Goal: Task Accomplishment & Management: Manage account settings

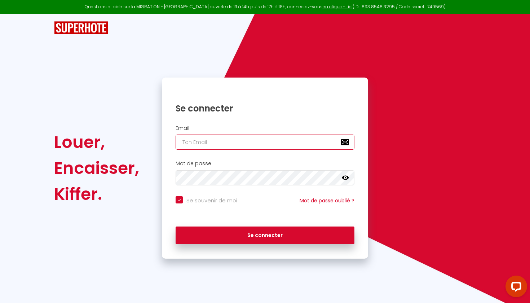
paste input "[EMAIL_ADDRESS][DOMAIN_NAME]"
type input "[EMAIL_ADDRESS][DOMAIN_NAME]"
checkbox input "true"
type input "[EMAIL_ADDRESS][DOMAIN_NAME]"
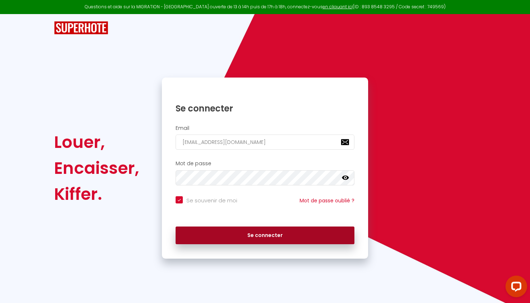
click at [240, 233] on button "Se connecter" at bounding box center [265, 236] width 179 height 18
checkbox input "true"
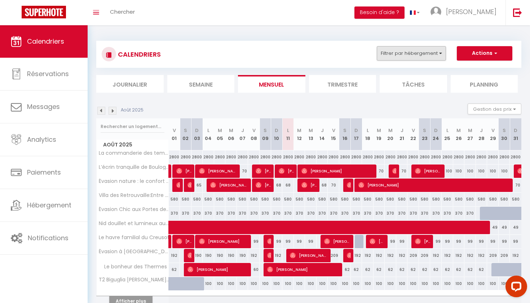
click at [411, 58] on button "Filtrer par hébergement" at bounding box center [411, 53] width 69 height 14
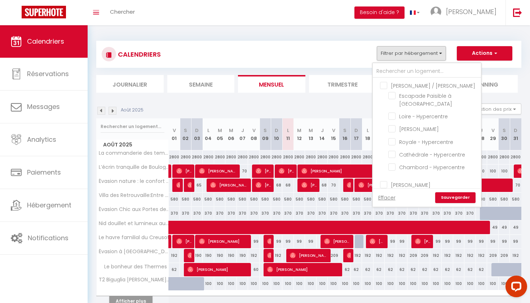
click at [411, 58] on button "Filtrer par hébergement" at bounding box center [411, 53] width 69 height 14
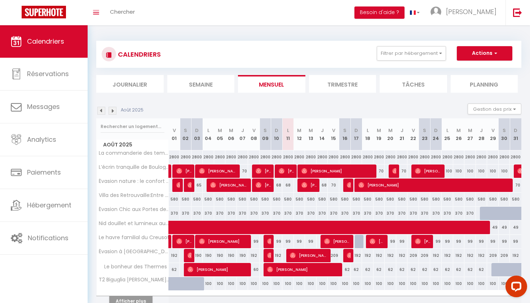
click at [490, 102] on section "Août 2025 Gestion des prix Nb Nuits minimum Règles Disponibilité Août 2025 V 01…" at bounding box center [308, 213] width 425 height 234
click at [489, 108] on button "Gestion des prix" at bounding box center [495, 109] width 54 height 11
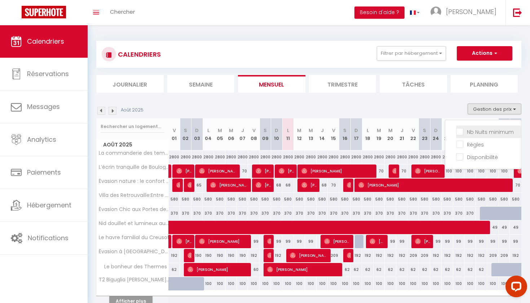
click at [466, 133] on input "Nb Nuits minimum" at bounding box center [488, 131] width 65 height 7
checkbox input "true"
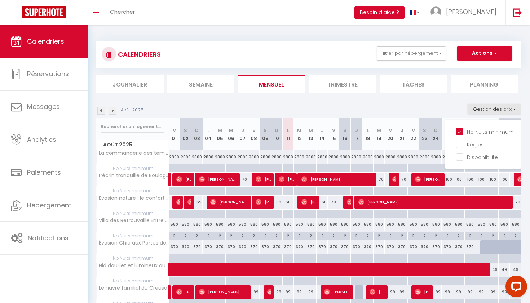
click at [398, 106] on div "Août 2025 Gestion des prix Nb Nuits minimum Règles Disponibilité" at bounding box center [308, 111] width 425 height 15
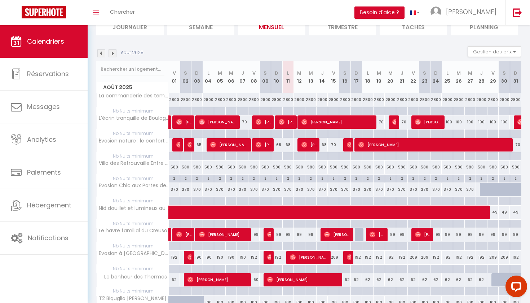
scroll to position [55, 0]
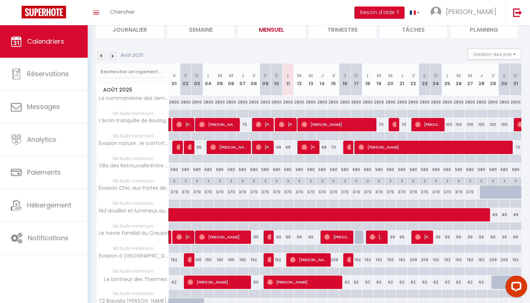
click at [289, 148] on div "68" at bounding box center [288, 147] width 12 height 13
type input "68"
type input "Lun 11 Août 2025"
type input "[DATE]"
click at [0, 0] on div at bounding box center [0, 0] width 0 height 0
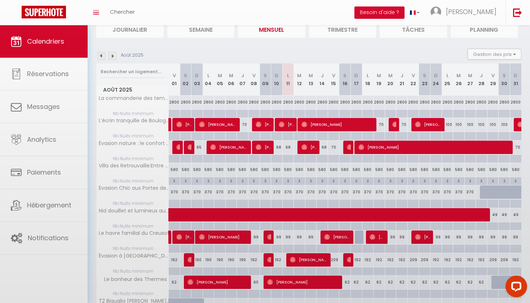
click at [289, 148] on body "Questions et aide sur la MIGRATION - [GEOGRAPHIC_DATA] ouverte de 13 à 14h puis…" at bounding box center [265, 169] width 530 height 398
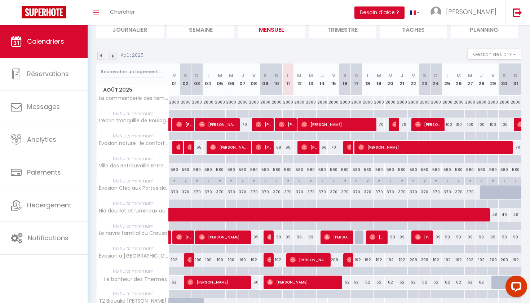
click at [289, 148] on div "68" at bounding box center [288, 147] width 12 height 13
type input "68"
type input "Lun 11 Août 2025"
type input "[DATE]"
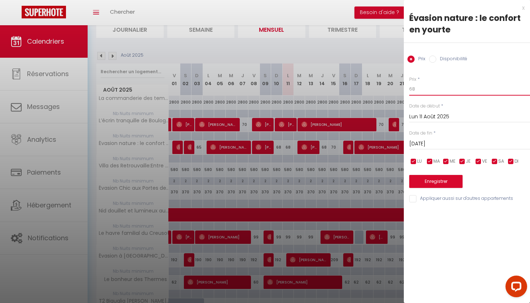
click at [481, 85] on input "68" at bounding box center [469, 89] width 121 height 13
type input "65"
click at [433, 178] on button "Enregistrer" at bounding box center [435, 181] width 53 height 13
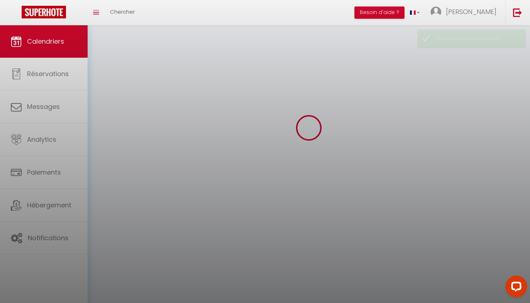
scroll to position [25, 0]
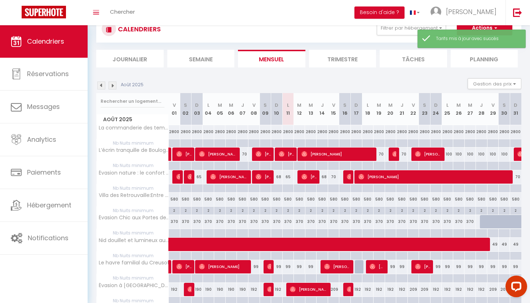
click at [323, 177] on div "68" at bounding box center [323, 176] width 12 height 13
type input "68"
type input "[DEMOGRAPHIC_DATA][DATE]"
type input "Ven 15 Août 2025"
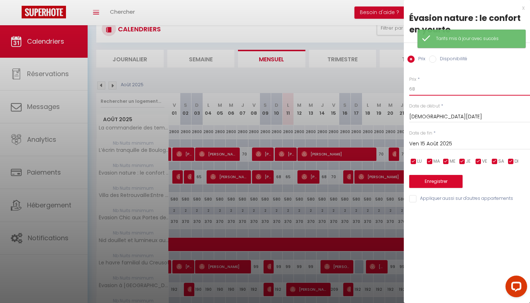
click at [431, 95] on input "68" at bounding box center [469, 89] width 121 height 13
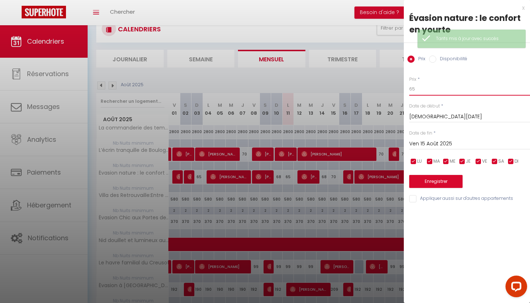
type input "65"
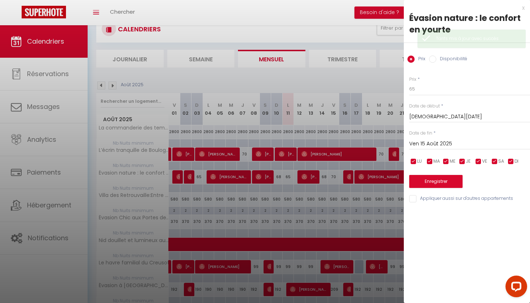
click at [418, 142] on input "Ven 15 Août 2025" at bounding box center [469, 143] width 121 height 9
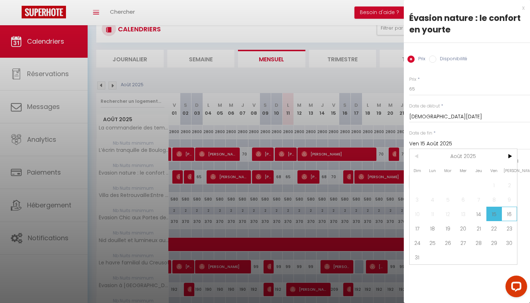
click at [510, 216] on span "16" at bounding box center [510, 214] width 16 height 14
type input "[PERSON_NAME][DATE]"
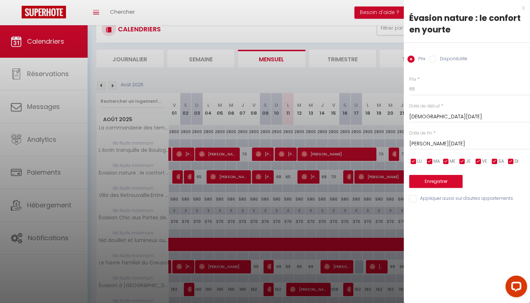
click at [445, 181] on button "Enregistrer" at bounding box center [435, 181] width 53 height 13
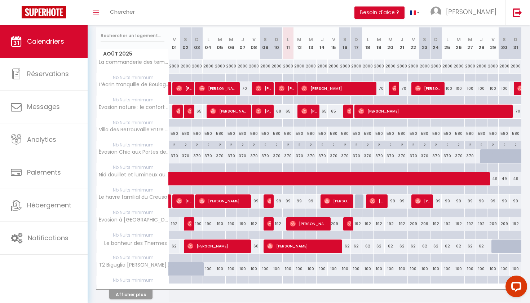
scroll to position [95, 0]
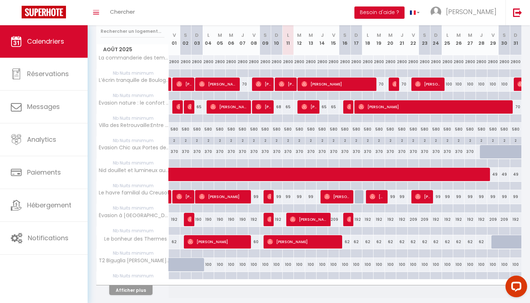
click at [302, 197] on div "99" at bounding box center [300, 196] width 12 height 13
type input "99"
type input "[DATE]"
type input "Mer 13 Août 2025"
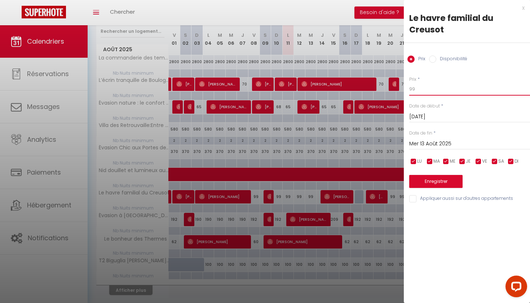
click at [426, 83] on input "99" at bounding box center [469, 89] width 121 height 13
type input "96"
click at [431, 144] on input "Mer 13 Août 2025" at bounding box center [469, 143] width 121 height 9
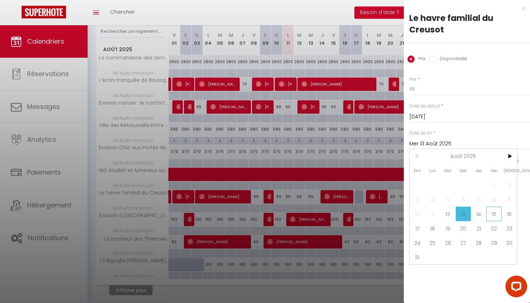
click at [493, 216] on span "15" at bounding box center [495, 214] width 16 height 14
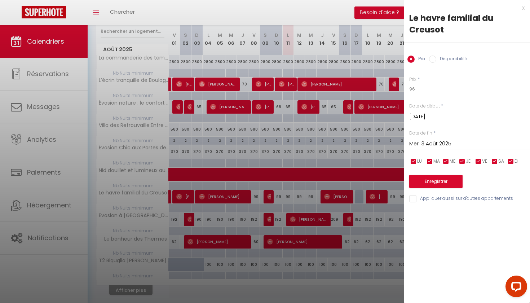
type input "Ven 15 Août 2025"
click at [441, 183] on button "Enregistrer" at bounding box center [435, 181] width 53 height 13
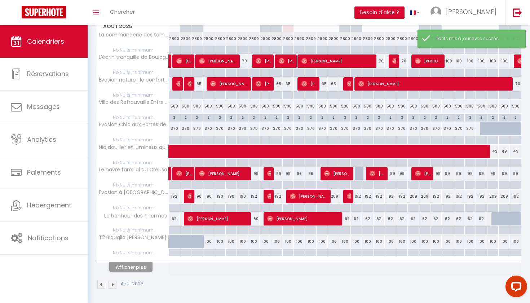
scroll to position [118, 0]
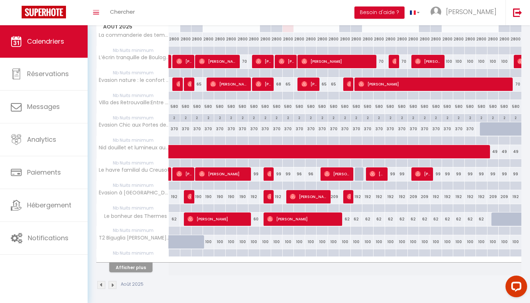
click at [133, 271] on button "Afficher plus" at bounding box center [130, 268] width 43 height 10
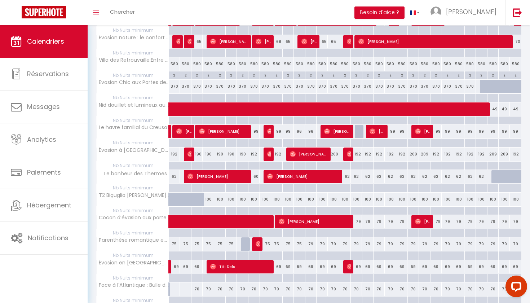
scroll to position [167, 0]
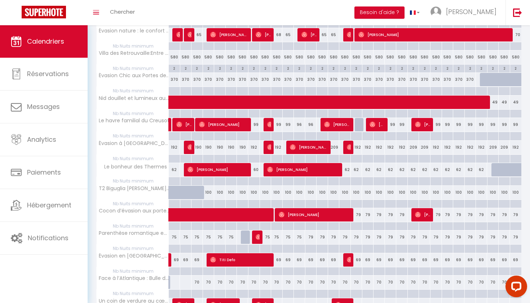
click at [208, 192] on div "100" at bounding box center [209, 192] width 12 height 13
type input "100"
type input "Lun 04 Août 2025"
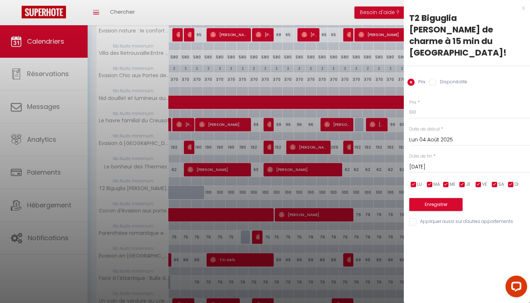
click at [436, 162] on input "[DATE]" at bounding box center [469, 166] width 121 height 9
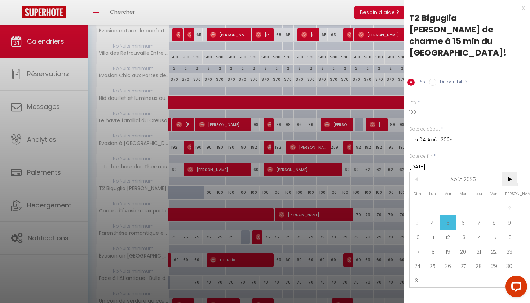
click at [510, 172] on span ">" at bounding box center [510, 179] width 16 height 14
click at [410, 172] on span "<" at bounding box center [418, 179] width 16 height 14
click at [509, 172] on span ">" at bounding box center [510, 179] width 16 height 14
click at [434, 201] on span "1" at bounding box center [433, 208] width 16 height 14
type input "Lun 01 Septembre 2025"
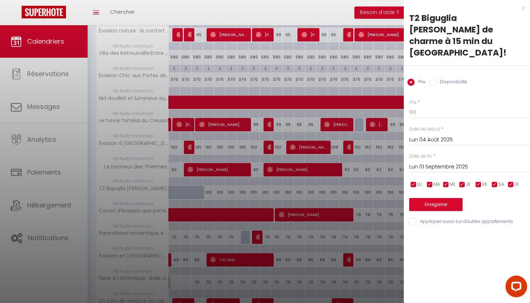
click at [453, 79] on label "Disponibilité" at bounding box center [451, 83] width 31 height 8
click at [436, 79] on input "Disponibilité" at bounding box center [432, 82] width 7 height 7
radio input "true"
radio input "false"
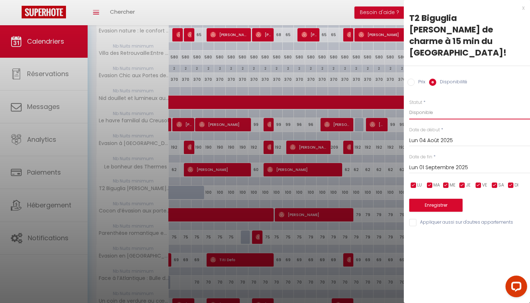
select select "0"
click at [435, 199] on button "Enregistrer" at bounding box center [435, 205] width 53 height 13
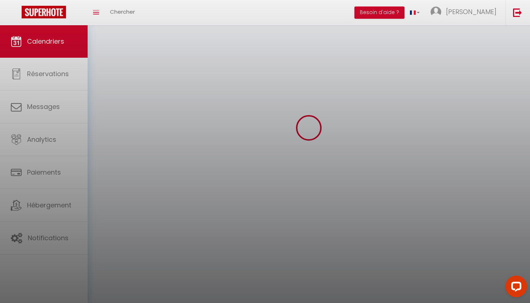
scroll to position [25, 0]
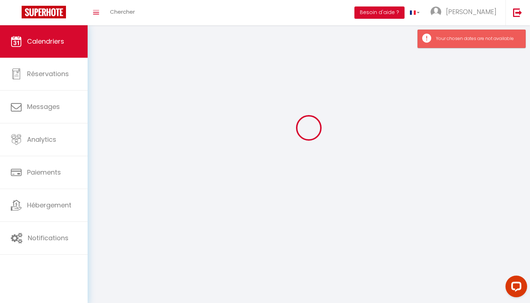
select select "0"
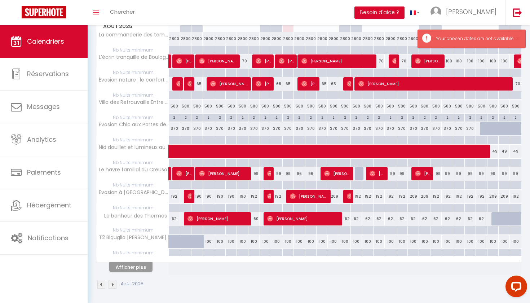
scroll to position [118, 0]
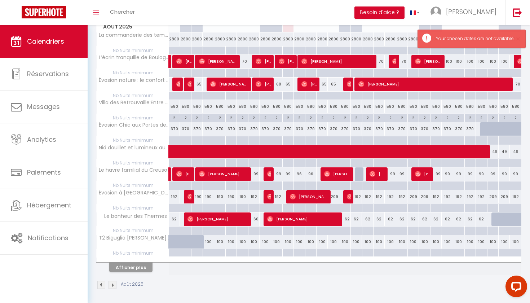
click at [136, 268] on button "Afficher plus" at bounding box center [130, 268] width 43 height 10
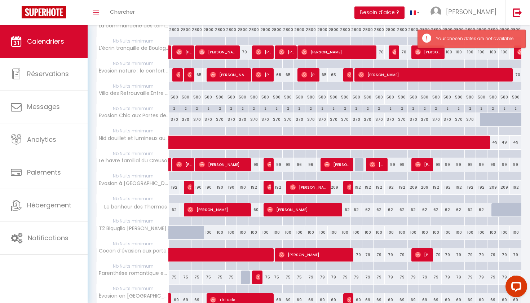
scroll to position [135, 0]
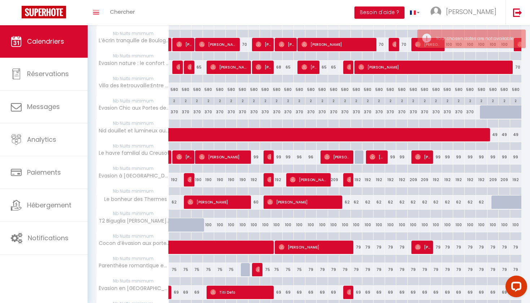
click at [319, 227] on div "100" at bounding box center [323, 224] width 12 height 13
type input "[DEMOGRAPHIC_DATA][DATE]"
type input "Ven 15 Août 2025"
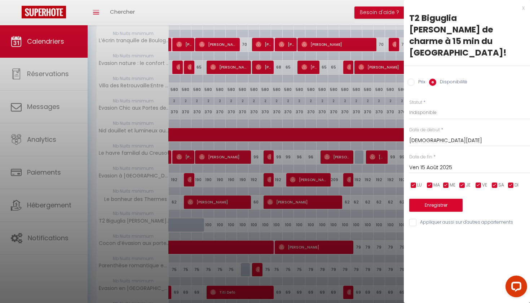
click at [319, 227] on div at bounding box center [265, 151] width 530 height 303
select select
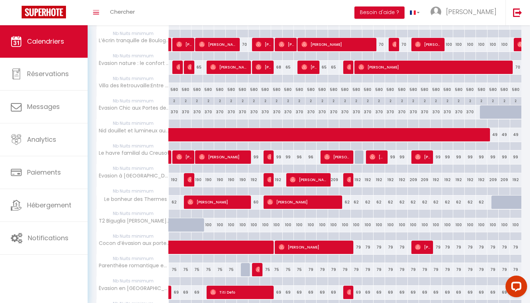
click at [288, 223] on div "100" at bounding box center [288, 224] width 12 height 13
select select "1"
type input "Lun 11 Août 2025"
type input "[DATE]"
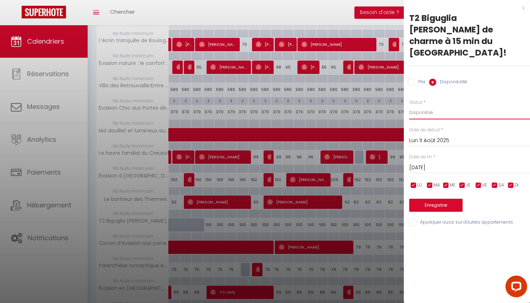
select select "0"
click at [446, 163] on input "[DATE]" at bounding box center [469, 167] width 121 height 9
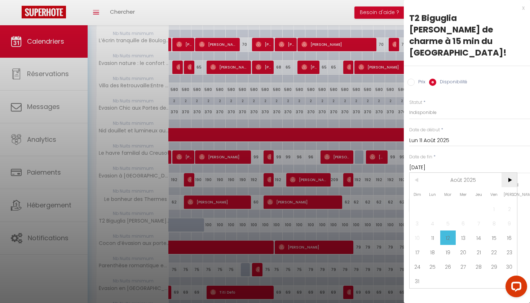
click at [511, 173] on span ">" at bounding box center [510, 180] width 16 height 14
click at [434, 202] on span "1" at bounding box center [433, 209] width 16 height 14
type input "Lun 01 Septembre 2025"
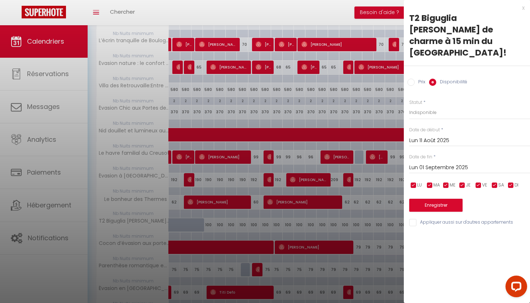
click at [438, 199] on button "Enregistrer" at bounding box center [435, 205] width 53 height 13
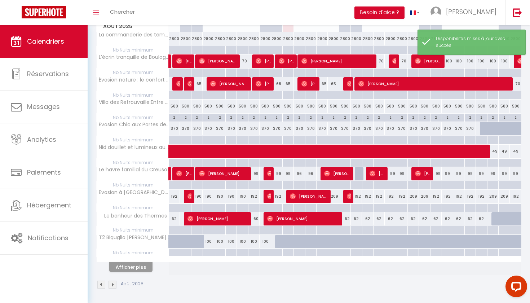
scroll to position [118, 0]
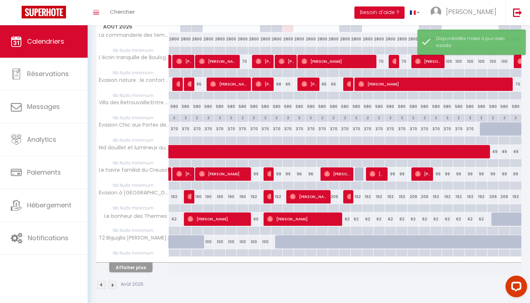
click at [142, 267] on button "Afficher plus" at bounding box center [130, 268] width 43 height 10
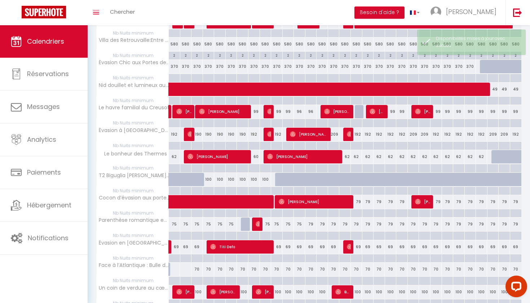
scroll to position [184, 0]
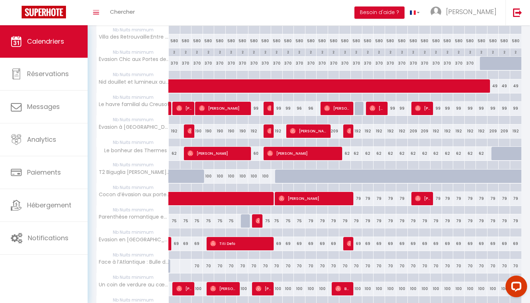
click at [299, 217] on div "75" at bounding box center [300, 220] width 12 height 13
select select "1"
type input "[DATE]"
type input "Mer 13 Août 2025"
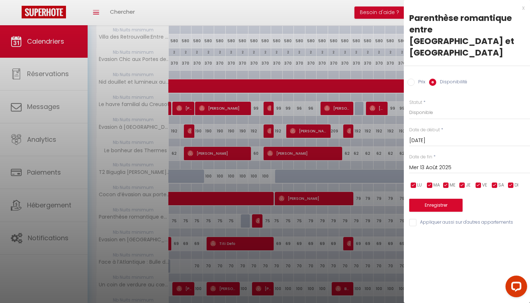
click at [301, 220] on div at bounding box center [265, 151] width 530 height 303
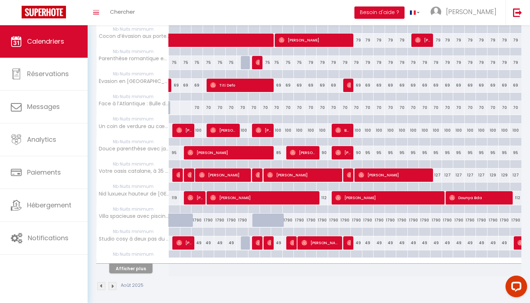
scroll to position [342, 0]
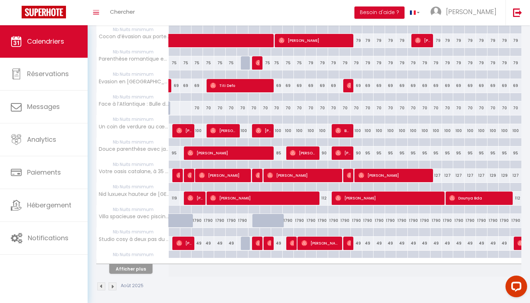
click at [325, 197] on div "112" at bounding box center [323, 198] width 12 height 13
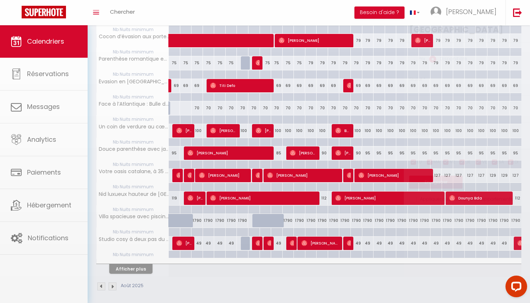
type input "112"
select select "1"
type input "[DEMOGRAPHIC_DATA][DATE]"
type input "Ven 15 Août 2025"
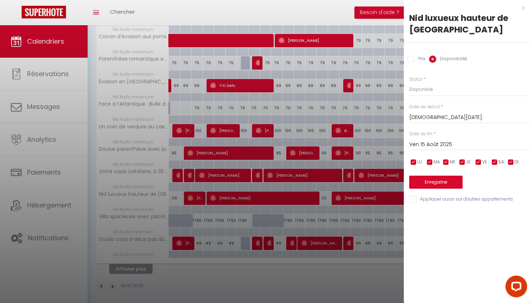
click at [420, 59] on label "Prix" at bounding box center [420, 60] width 11 height 8
click at [415, 59] on input "Prix" at bounding box center [411, 59] width 7 height 7
radio input "true"
radio input "false"
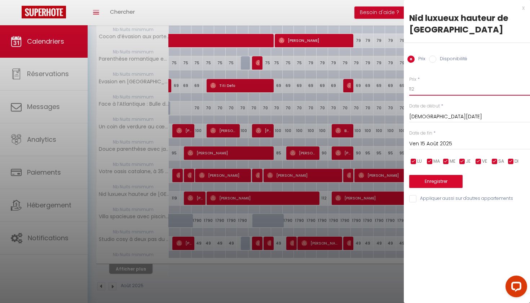
click at [427, 90] on input "112" at bounding box center [469, 89] width 121 height 13
type input "109"
click at [429, 185] on button "Enregistrer" at bounding box center [435, 181] width 53 height 13
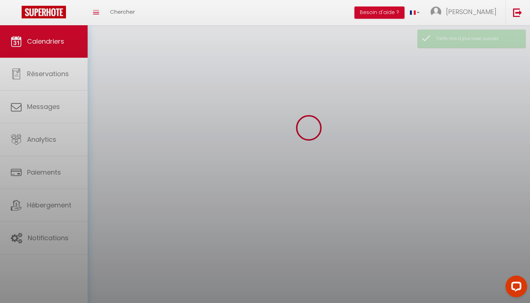
scroll to position [25, 0]
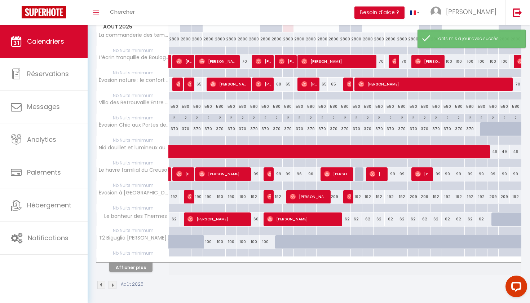
click at [134, 269] on button "Afficher plus" at bounding box center [130, 268] width 43 height 10
checkbox input "false"
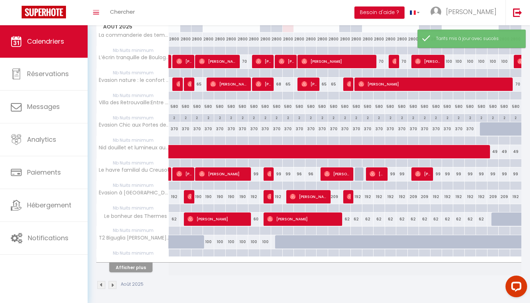
checkbox input "false"
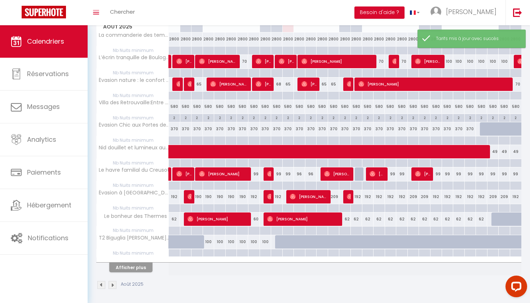
checkbox input "false"
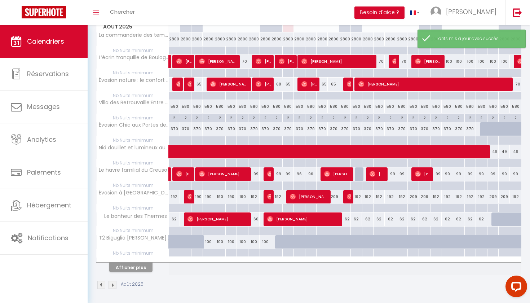
checkbox input "false"
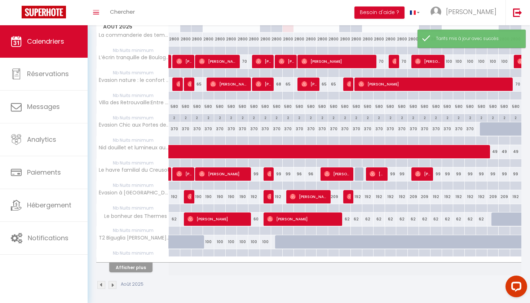
checkbox input "false"
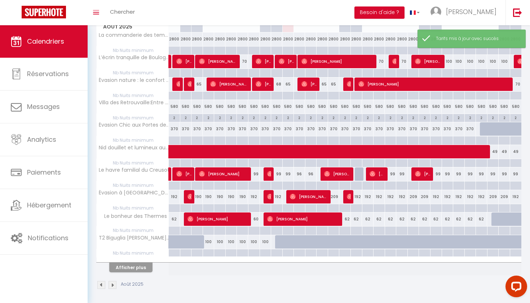
checkbox input "false"
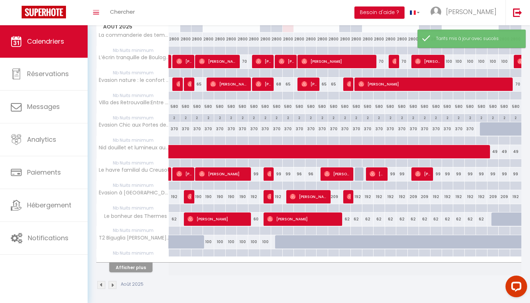
checkbox input "false"
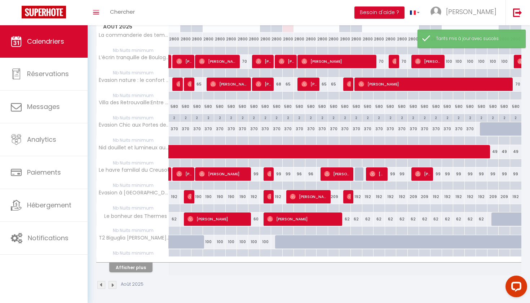
checkbox input "false"
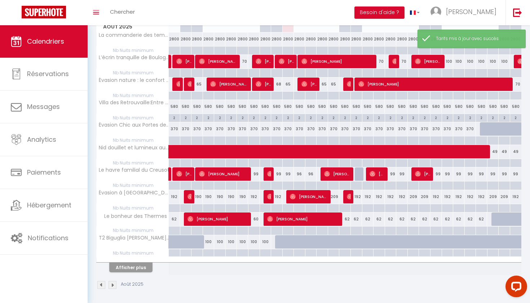
checkbox input "false"
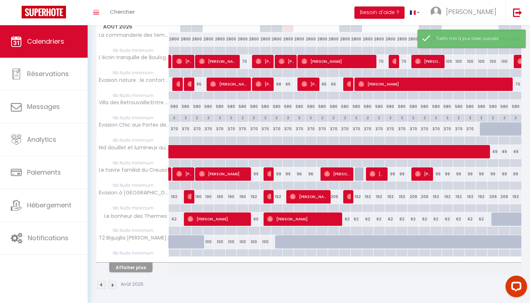
checkbox input "false"
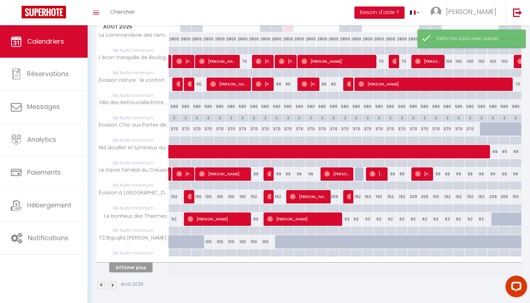
checkbox input "false"
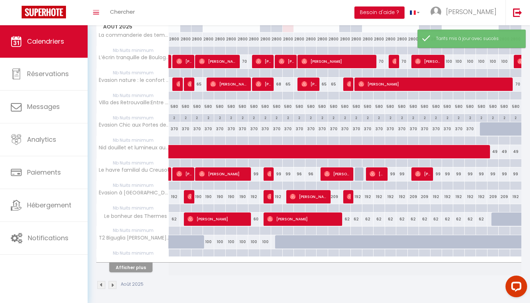
checkbox input "false"
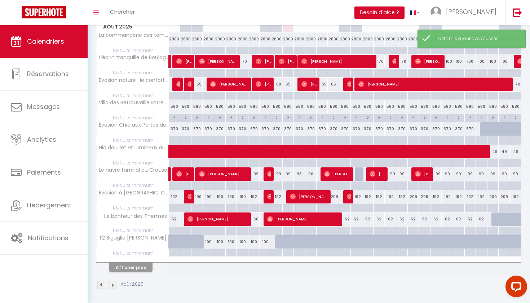
checkbox input "false"
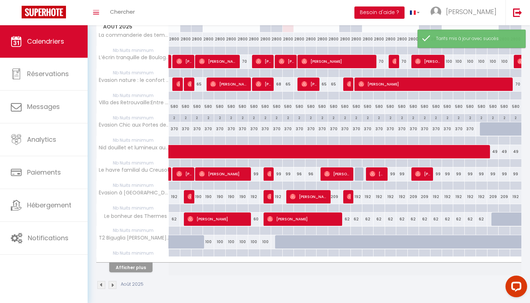
checkbox input "false"
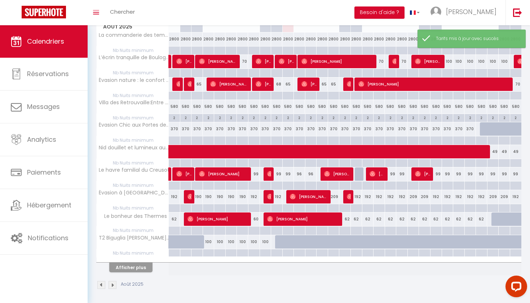
checkbox input "false"
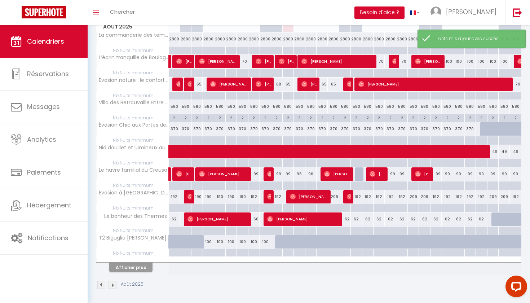
checkbox input "false"
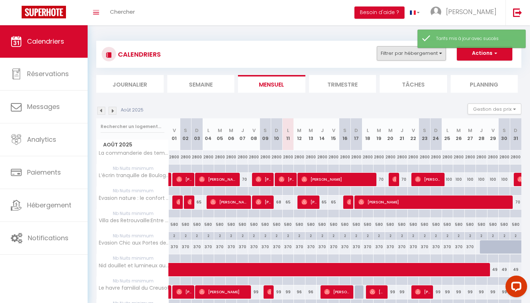
scroll to position [0, 0]
click at [406, 53] on button "Filtrer par hébergement" at bounding box center [411, 53] width 69 height 14
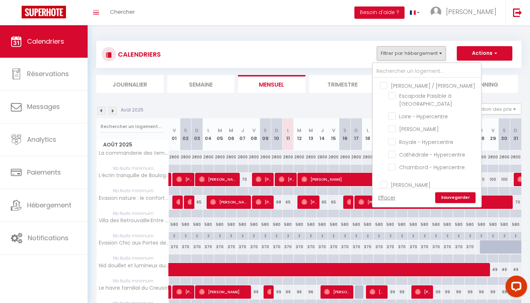
click at [381, 89] on ul "[PERSON_NAME] / [PERSON_NAME] Escapade Paisible à [GEOGRAPHIC_DATA] Loire - Hyp…" at bounding box center [427, 127] width 108 height 99
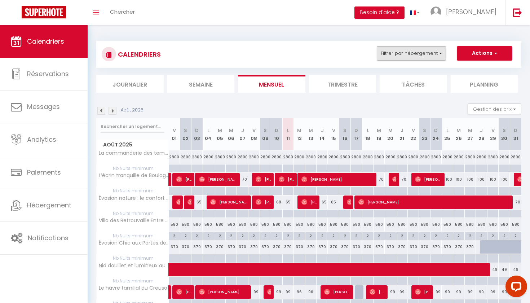
click at [432, 54] on button "Filtrer par hébergement" at bounding box center [411, 53] width 69 height 14
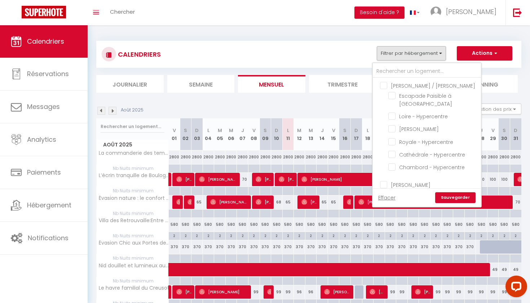
click at [382, 85] on input "[PERSON_NAME] / [PERSON_NAME]" at bounding box center [434, 85] width 108 height 7
checkbox input "true"
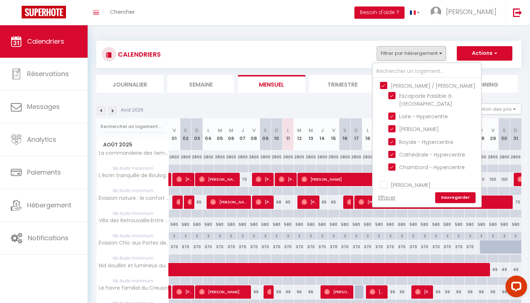
checkbox input "true"
checkbox input "false"
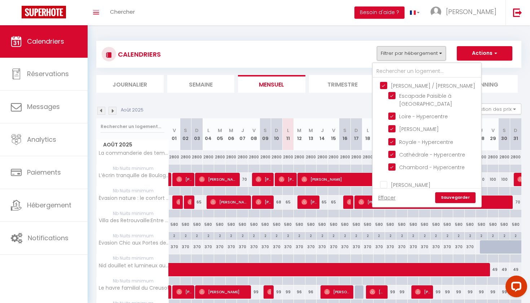
checkbox input "false"
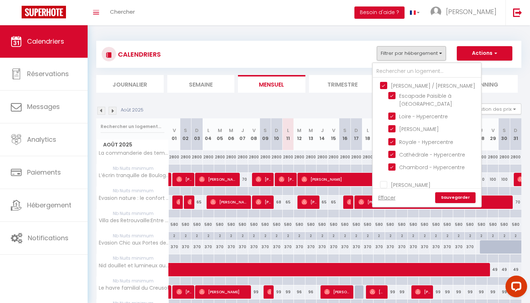
checkbox input "false"
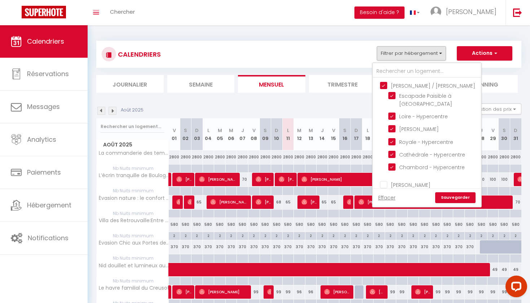
checkbox input "false"
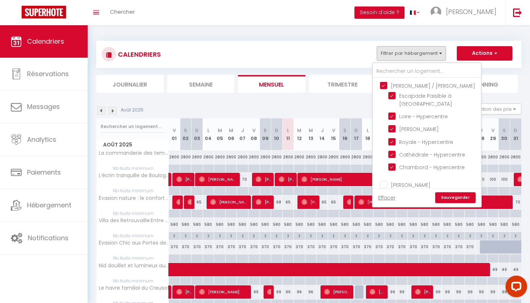
checkbox input "false"
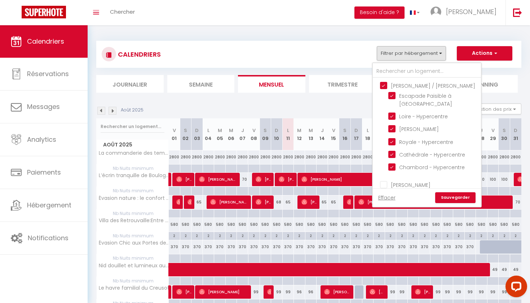
checkbox input "false"
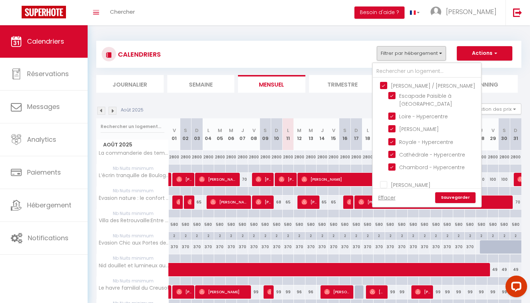
checkbox input "false"
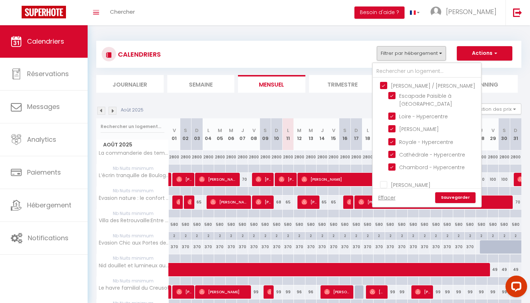
checkbox input "false"
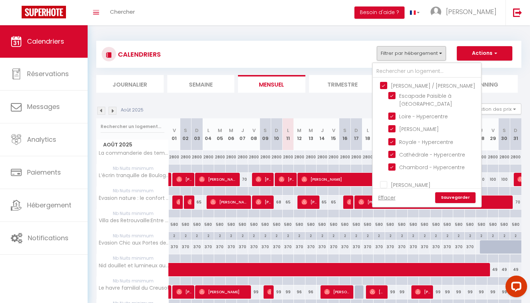
checkbox input "false"
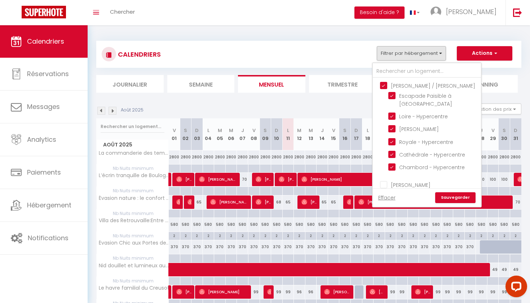
checkbox input "false"
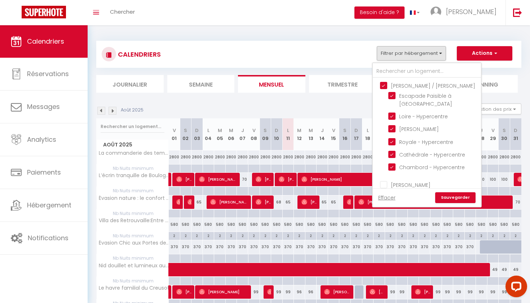
checkbox input "false"
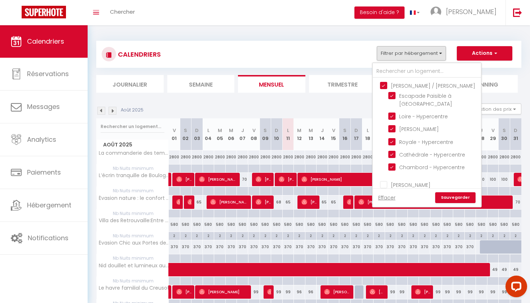
checkbox input "false"
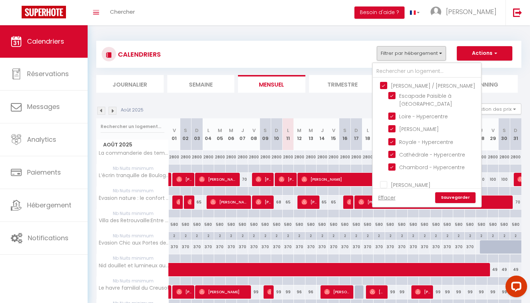
checkbox input "false"
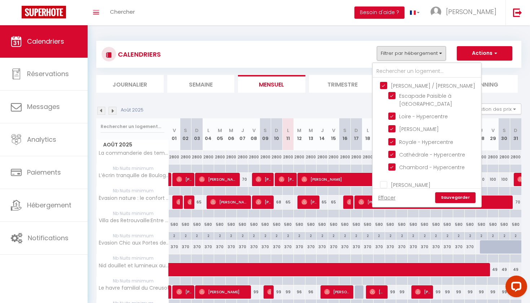
checkbox input "false"
click at [452, 199] on link "Sauvegarder" at bounding box center [455, 197] width 40 height 11
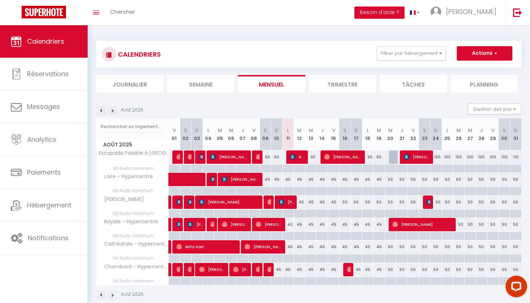
click at [302, 202] on div "45" at bounding box center [300, 202] width 12 height 13
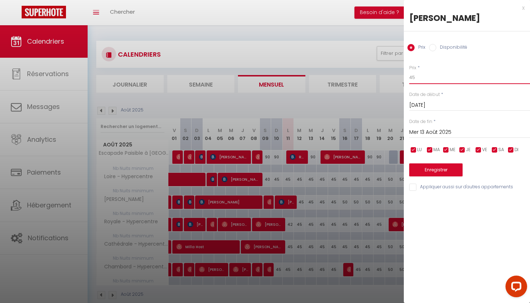
click at [443, 80] on input "45" at bounding box center [469, 77] width 121 height 13
click at [439, 134] on input "Mer 13 Août 2025" at bounding box center [469, 132] width 121 height 9
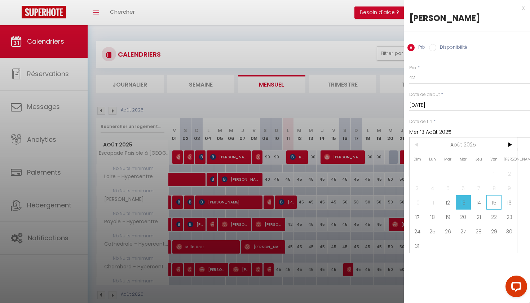
click at [493, 206] on span "15" at bounding box center [495, 202] width 16 height 14
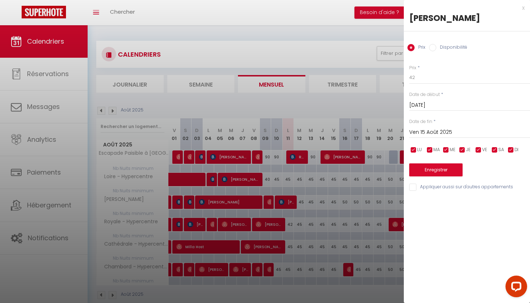
click at [454, 175] on div "Prix * 42 Statut * Disponible Indisponible Date de début * [DATE] < [DATE] > Di…" at bounding box center [467, 124] width 126 height 136
click at [443, 172] on button "Enregistrer" at bounding box center [435, 169] width 53 height 13
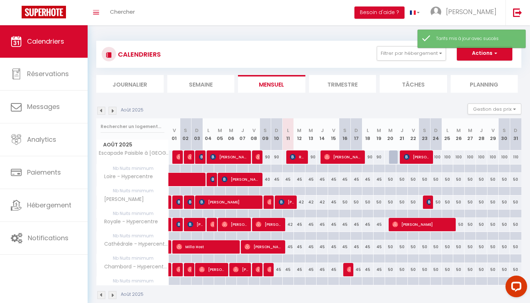
click at [286, 181] on div "45" at bounding box center [288, 179] width 12 height 13
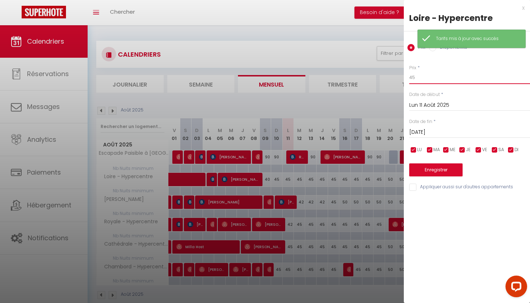
click at [422, 74] on input "45" at bounding box center [469, 77] width 121 height 13
click at [431, 132] on input "[DATE]" at bounding box center [469, 132] width 121 height 9
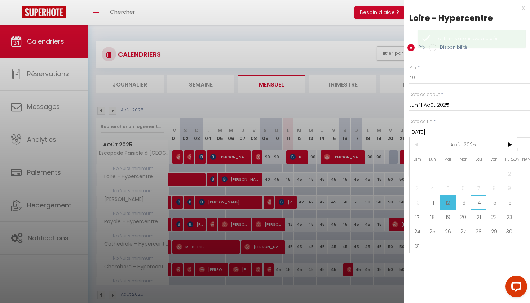
click at [480, 203] on span "14" at bounding box center [479, 202] width 16 height 14
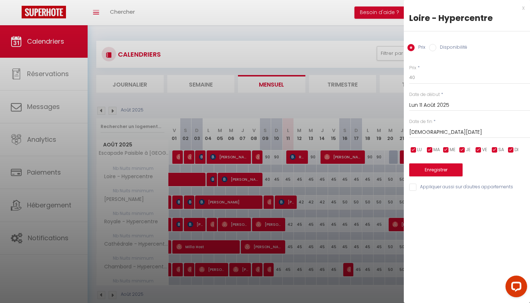
click at [451, 169] on button "Enregistrer" at bounding box center [435, 169] width 53 height 13
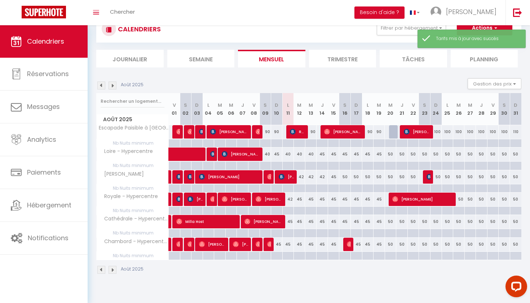
scroll to position [25, 0]
click at [297, 202] on div "45" at bounding box center [300, 199] width 12 height 13
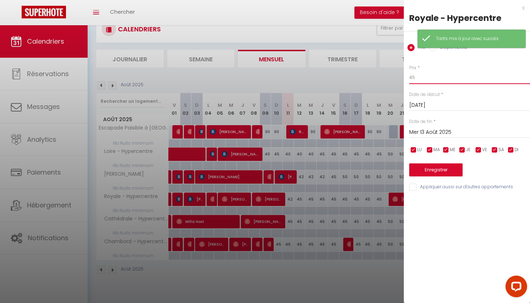
click at [431, 77] on input "45" at bounding box center [469, 77] width 121 height 13
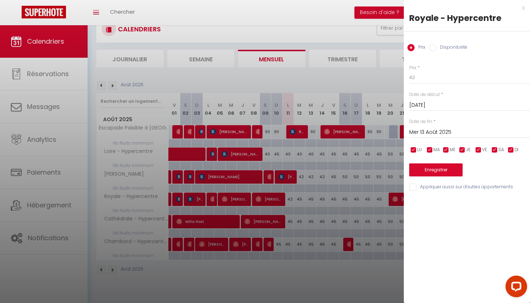
click at [430, 131] on input "Mer 13 Août 2025" at bounding box center [469, 132] width 121 height 9
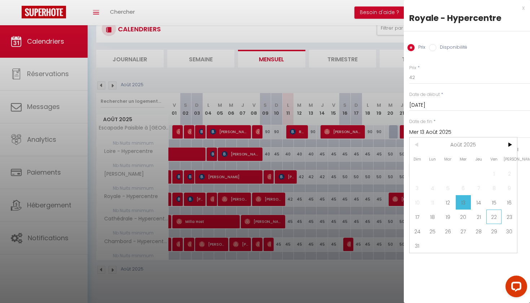
click at [491, 210] on span "22" at bounding box center [495, 217] width 16 height 14
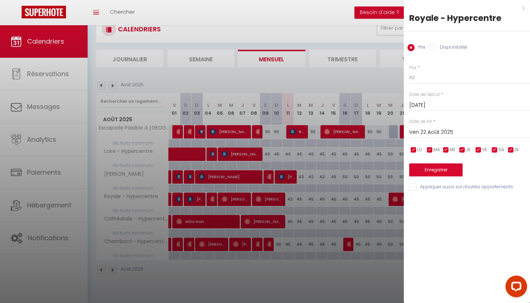
click at [450, 174] on button "Enregistrer" at bounding box center [435, 169] width 53 height 13
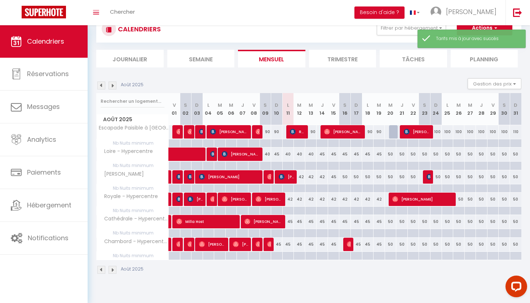
click at [289, 200] on div "42" at bounding box center [288, 199] width 12 height 13
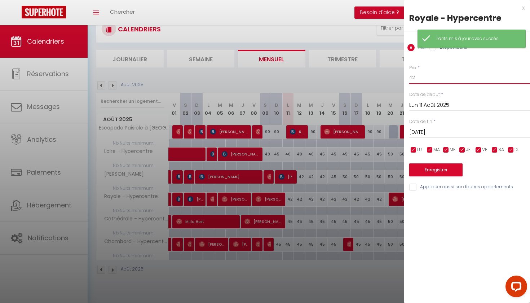
click at [422, 81] on input "42" at bounding box center [469, 77] width 121 height 13
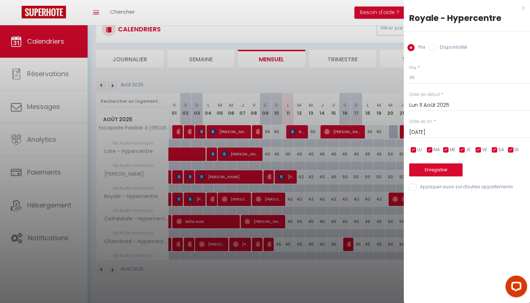
click at [440, 171] on button "Enregistrer" at bounding box center [435, 169] width 53 height 13
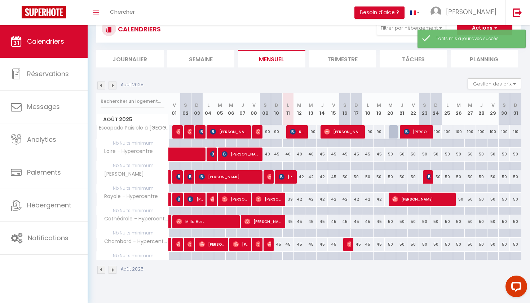
click at [288, 153] on div "40" at bounding box center [288, 154] width 12 height 13
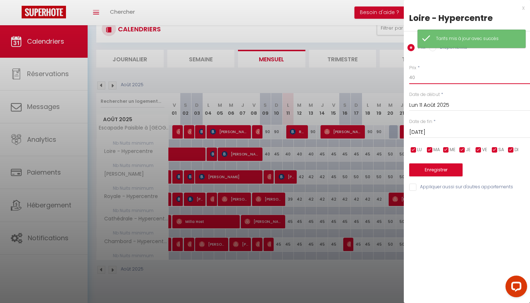
click at [431, 73] on input "40" at bounding box center [469, 77] width 121 height 13
click at [442, 168] on button "Enregistrer" at bounding box center [435, 169] width 53 height 13
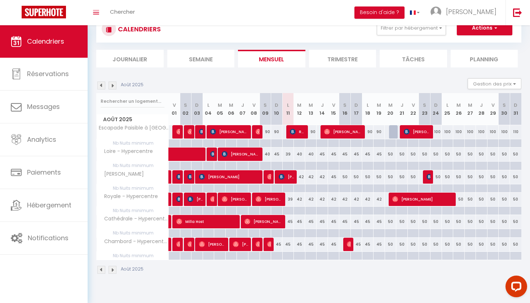
click at [291, 220] on div "45" at bounding box center [288, 221] width 12 height 13
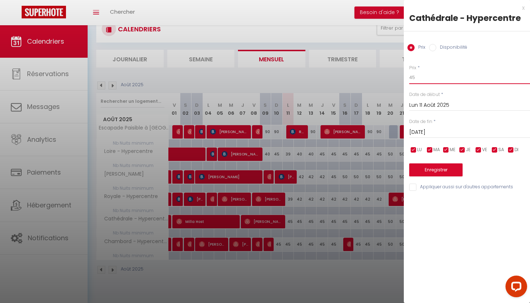
click at [434, 76] on input "45" at bounding box center [469, 77] width 121 height 13
click at [447, 167] on button "Enregistrer" at bounding box center [435, 169] width 53 height 13
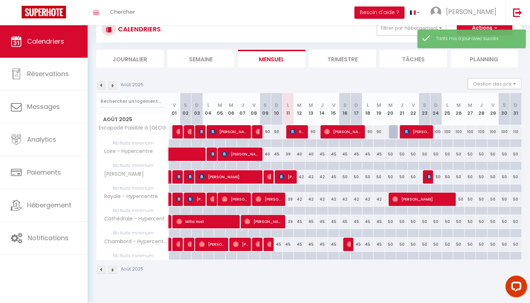
click at [299, 221] on div "45" at bounding box center [300, 221] width 12 height 13
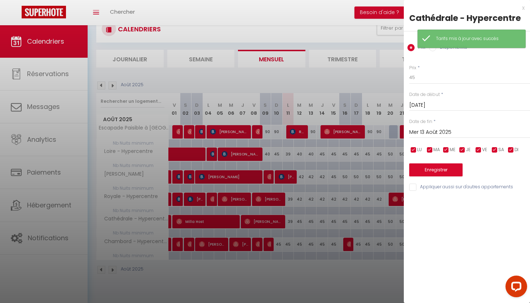
click at [430, 64] on div "Prix * 45 Statut * Disponible Indisponible Date de début * [DATE] < [DATE] > Di…" at bounding box center [467, 124] width 126 height 136
click at [426, 77] on input "45" at bounding box center [469, 77] width 121 height 13
click at [423, 131] on input "Mer 13 Août 2025" at bounding box center [469, 132] width 121 height 9
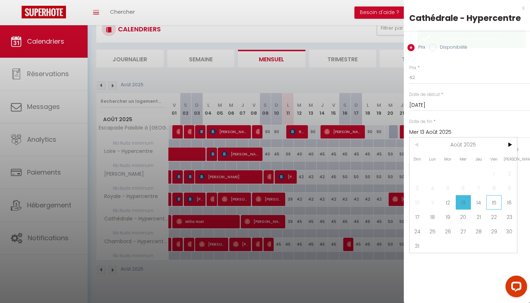
click at [496, 208] on span "15" at bounding box center [495, 202] width 16 height 14
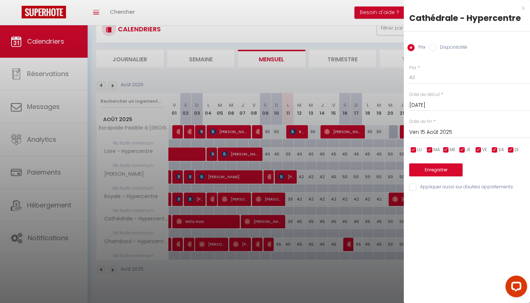
click at [447, 170] on button "Enregistrer" at bounding box center [435, 169] width 53 height 13
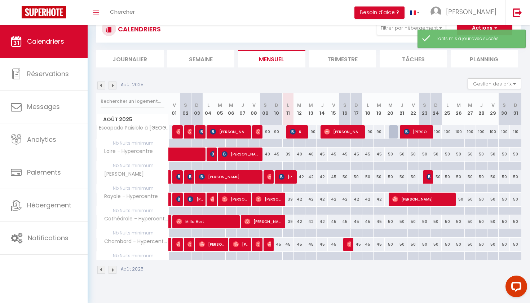
click at [287, 245] on div "45" at bounding box center [288, 244] width 12 height 13
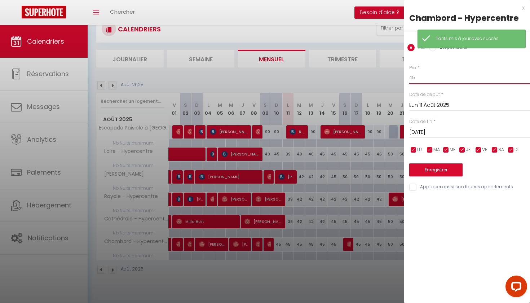
click at [427, 82] on input "45" at bounding box center [469, 77] width 121 height 13
click at [440, 172] on button "Enregistrer" at bounding box center [435, 169] width 53 height 13
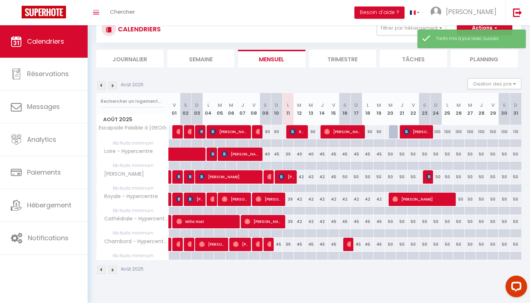
click at [299, 244] on div "45" at bounding box center [300, 244] width 12 height 13
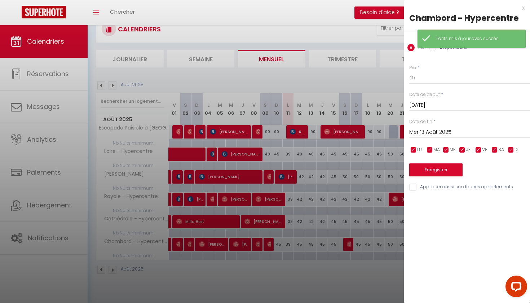
click at [456, 87] on div "Prix * 45 Statut * Disponible Indisponible Date de début * [DATE] < [DATE] > Di…" at bounding box center [467, 124] width 126 height 136
click at [452, 80] on input "45" at bounding box center [469, 77] width 121 height 13
click at [430, 133] on input "Mer 13 Août 2025" at bounding box center [469, 132] width 121 height 9
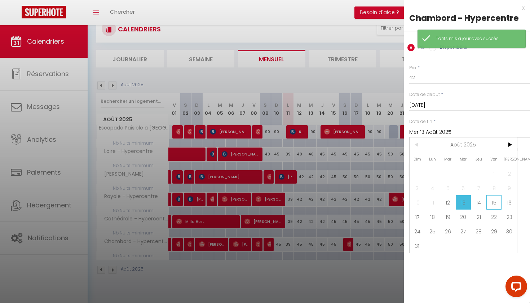
click at [495, 206] on span "15" at bounding box center [495, 202] width 16 height 14
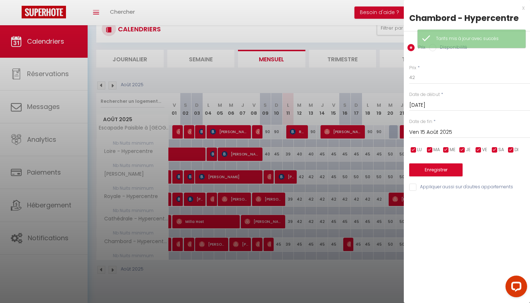
click at [445, 173] on button "Enregistrer" at bounding box center [435, 169] width 53 height 13
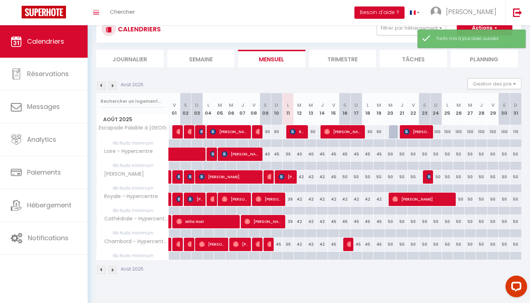
click at [324, 244] on div "42" at bounding box center [323, 244] width 12 height 13
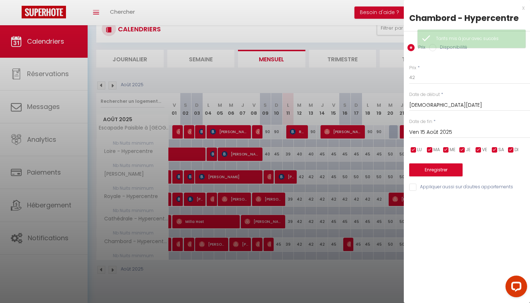
click at [455, 131] on input "Ven 15 Août 2025" at bounding box center [469, 132] width 121 height 9
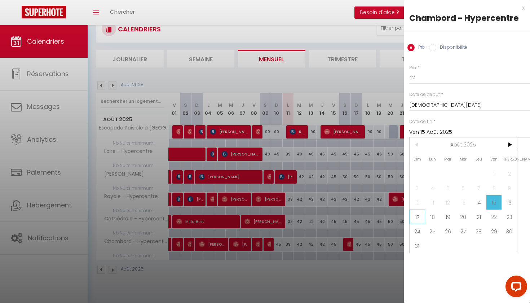
click at [413, 217] on span "17" at bounding box center [418, 217] width 16 height 14
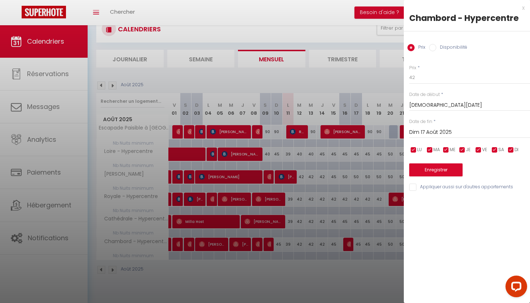
click at [431, 176] on div "Prix * 42 Statut * Disponible Indisponible Date de début * [DATE] < [DATE] > Di…" at bounding box center [467, 124] width 126 height 136
click at [429, 168] on button "Enregistrer" at bounding box center [435, 169] width 53 height 13
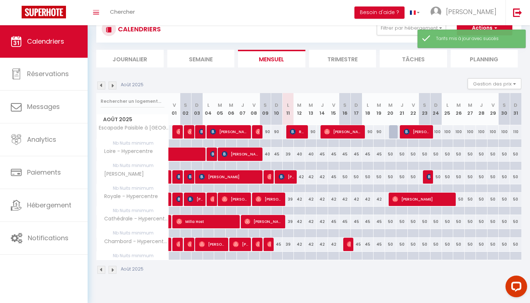
click at [323, 177] on div "42" at bounding box center [323, 176] width 12 height 13
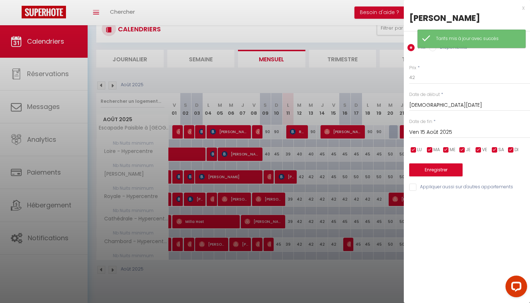
click at [427, 132] on input "Ven 15 Août 2025" at bounding box center [469, 132] width 121 height 9
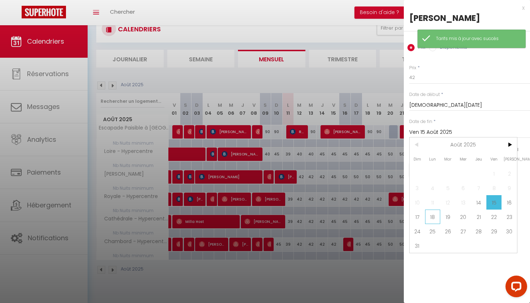
click at [434, 220] on span "18" at bounding box center [433, 217] width 16 height 14
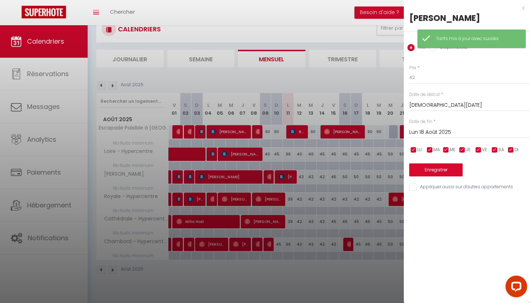
click at [437, 170] on button "Enregistrer" at bounding box center [435, 169] width 53 height 13
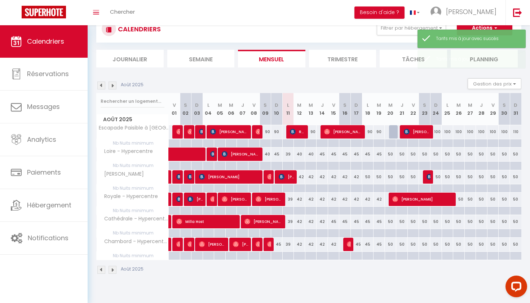
click at [369, 177] on div "50" at bounding box center [368, 176] width 12 height 13
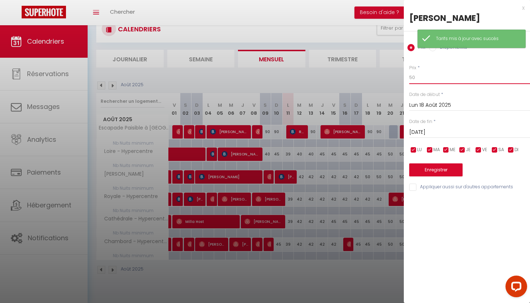
click at [458, 77] on input "50" at bounding box center [469, 77] width 121 height 13
click at [447, 129] on input "[DATE]" at bounding box center [469, 132] width 121 height 9
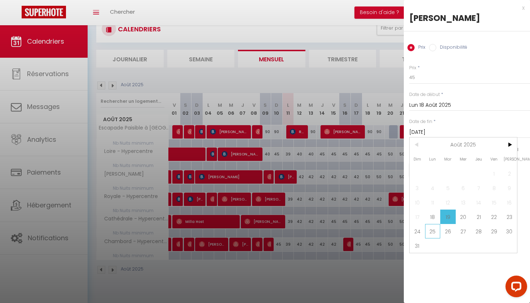
click at [433, 232] on span "25" at bounding box center [433, 231] width 16 height 14
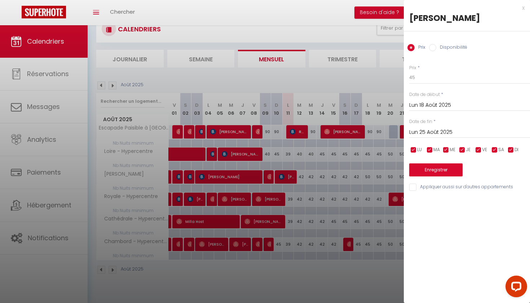
click at [435, 166] on button "Enregistrer" at bounding box center [435, 169] width 53 height 13
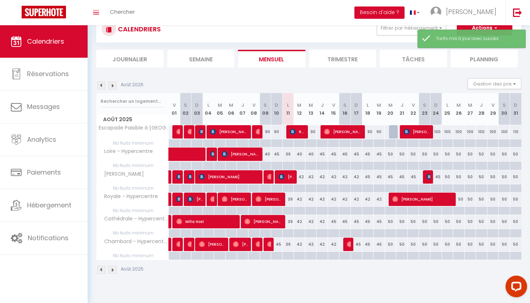
click at [381, 223] on div "45" at bounding box center [380, 221] width 12 height 13
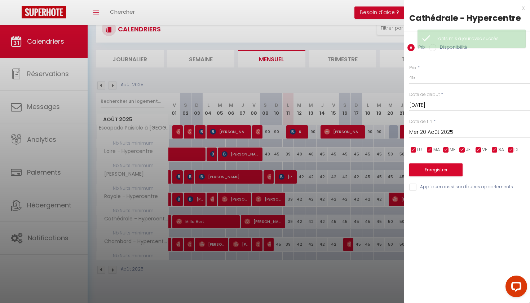
click at [432, 130] on input "Mer 20 Août 2025" at bounding box center [469, 132] width 121 height 9
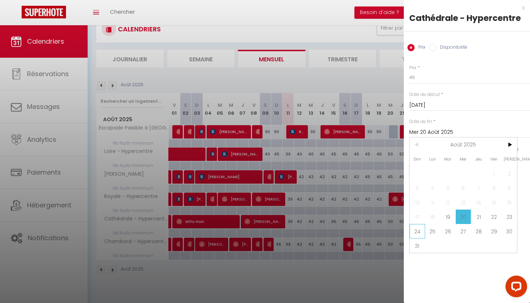
click at [421, 231] on span "24" at bounding box center [418, 231] width 16 height 14
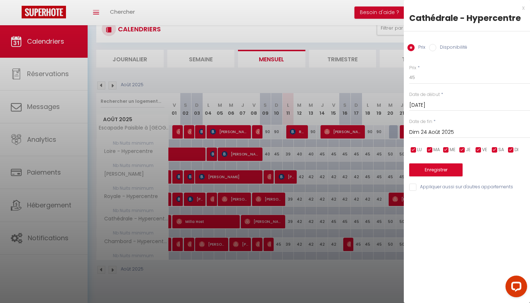
click at [441, 174] on button "Enregistrer" at bounding box center [435, 169] width 53 height 13
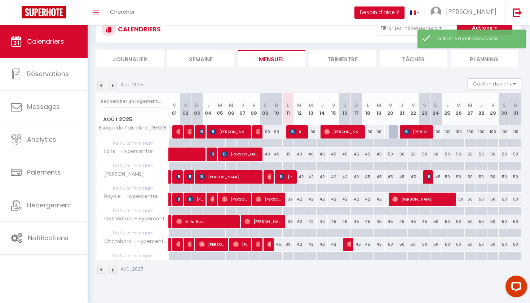
click at [379, 244] on div "45" at bounding box center [380, 244] width 12 height 13
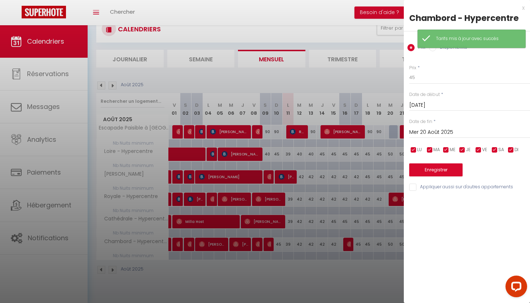
click at [440, 136] on input "Mer 20 Août 2025" at bounding box center [469, 132] width 121 height 9
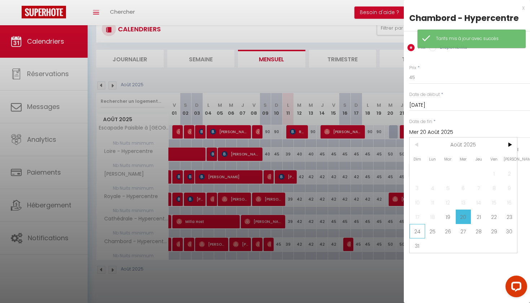
click at [420, 230] on span "24" at bounding box center [418, 231] width 16 height 14
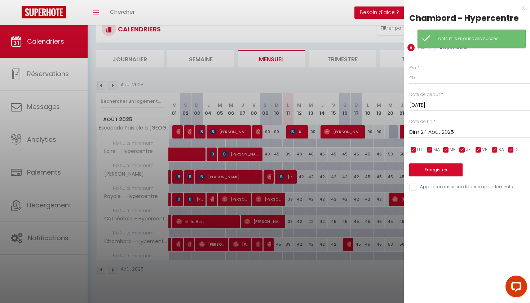
click at [427, 168] on button "Enregistrer" at bounding box center [435, 169] width 53 height 13
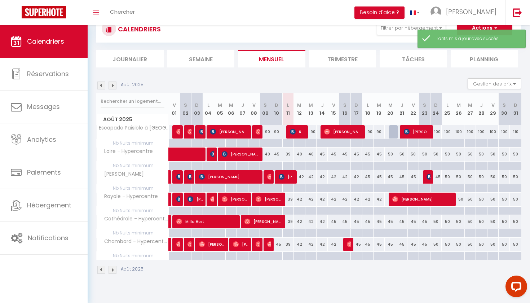
click at [376, 152] on div "45" at bounding box center [380, 154] width 12 height 13
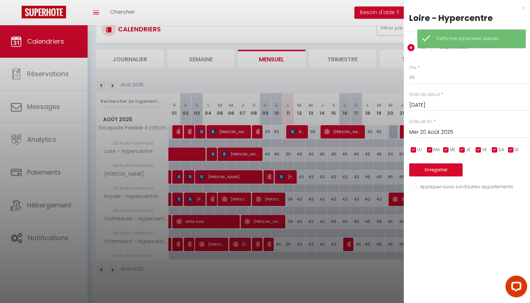
click at [423, 135] on input "Mer 20 Août 2025" at bounding box center [469, 132] width 121 height 9
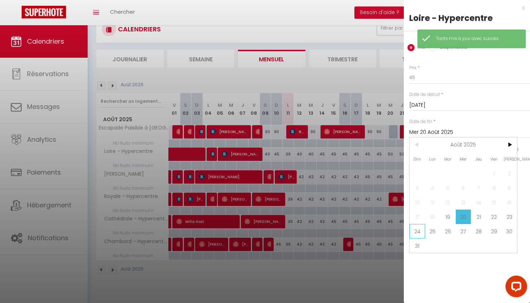
click at [420, 235] on span "24" at bounding box center [418, 231] width 16 height 14
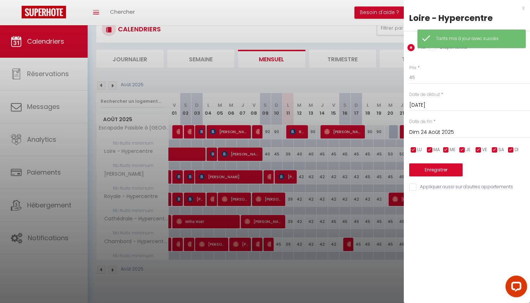
click at [423, 174] on button "Enregistrer" at bounding box center [435, 169] width 53 height 13
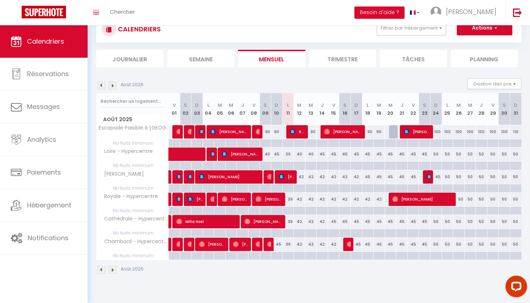
click at [302, 133] on span "Redier De La [PERSON_NAME]" at bounding box center [298, 132] width 16 height 14
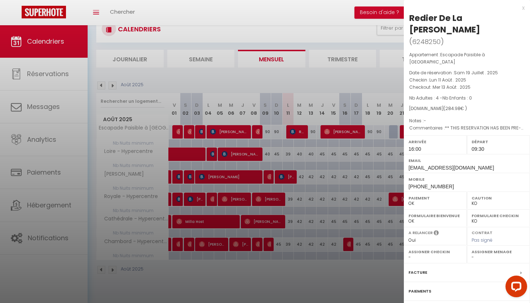
click at [302, 133] on div at bounding box center [265, 151] width 530 height 303
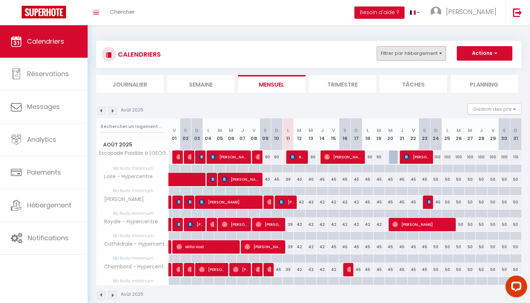
scroll to position [0, 0]
click at [434, 53] on button "Filtrer par hébergement" at bounding box center [411, 53] width 69 height 14
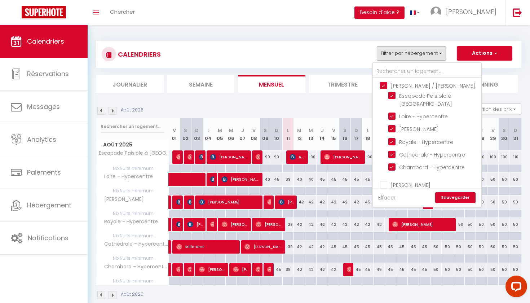
click at [383, 89] on ul "[PERSON_NAME] / [PERSON_NAME] Escapade Paisible à [GEOGRAPHIC_DATA] Loire - Hyp…" at bounding box center [427, 127] width 108 height 99
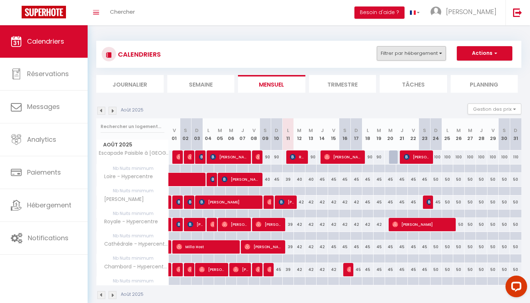
click at [409, 49] on button "Filtrer par hébergement" at bounding box center [411, 53] width 69 height 14
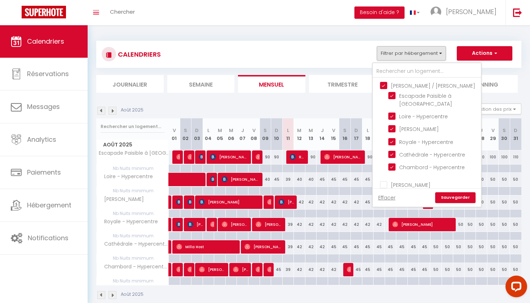
click at [381, 84] on input "[PERSON_NAME] / [PERSON_NAME]" at bounding box center [434, 85] width 108 height 7
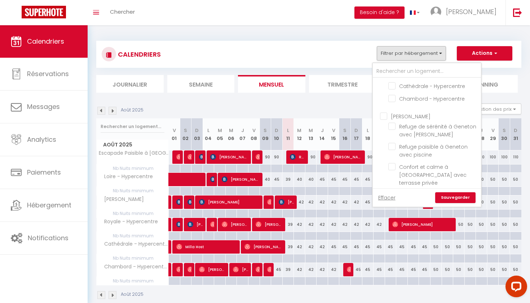
scroll to position [75, 0]
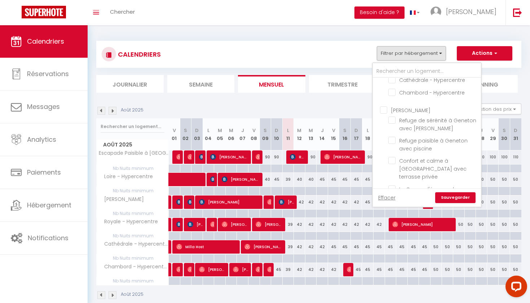
click at [387, 109] on input "[PERSON_NAME]" at bounding box center [434, 109] width 108 height 7
click at [451, 193] on link "Sauvegarder" at bounding box center [455, 197] width 40 height 11
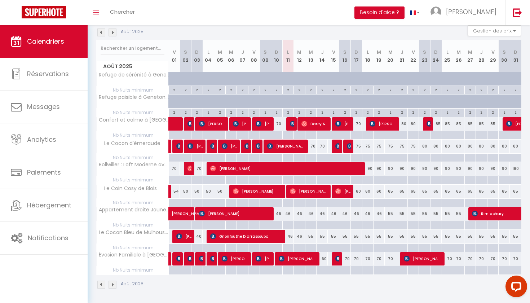
scroll to position [78, 0]
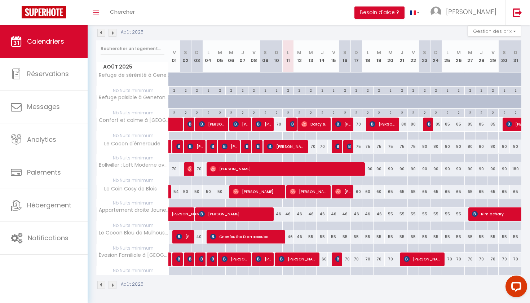
click at [290, 215] on div "46" at bounding box center [288, 213] width 12 height 13
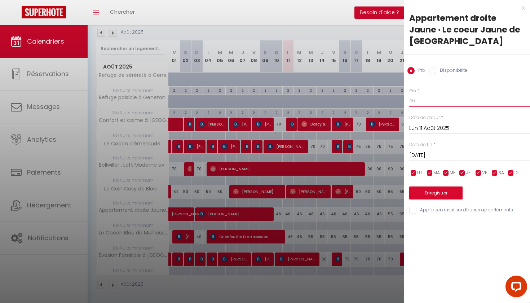
click at [421, 96] on input "46" at bounding box center [469, 100] width 121 height 13
click at [427, 160] on input "[DATE]" at bounding box center [469, 155] width 121 height 9
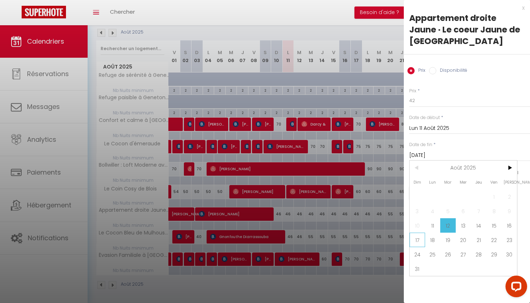
click at [417, 241] on span "17" at bounding box center [418, 240] width 16 height 14
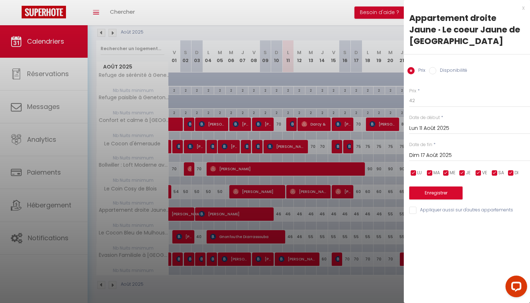
click at [424, 196] on button "Enregistrer" at bounding box center [435, 192] width 53 height 13
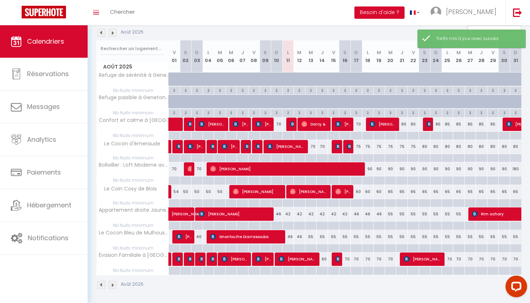
click at [298, 236] on div "46" at bounding box center [300, 236] width 12 height 13
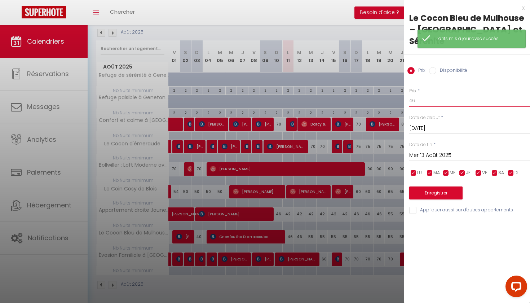
click at [434, 94] on input "46" at bounding box center [469, 100] width 121 height 13
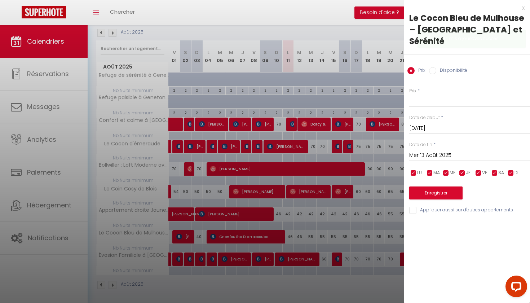
click at [436, 123] on div "Prix * Statut * Disponible Indisponible Date de début * [DATE] < [DATE] > Dim L…" at bounding box center [467, 147] width 126 height 136
click at [436, 124] on input "[DATE]" at bounding box center [469, 128] width 121 height 9
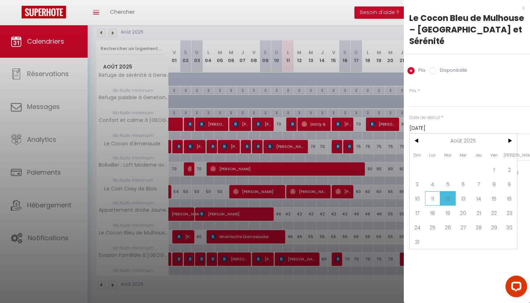
click at [429, 193] on span "11" at bounding box center [433, 198] width 16 height 14
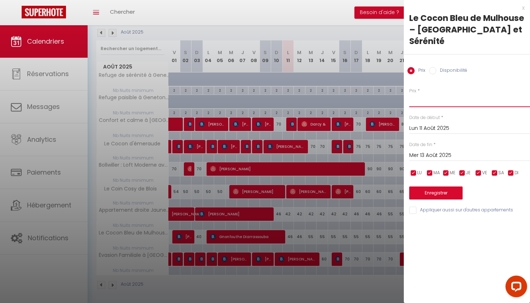
click at [430, 94] on input "Prix" at bounding box center [469, 100] width 121 height 13
click at [429, 151] on input "Mer 13 Août 2025" at bounding box center [469, 155] width 121 height 9
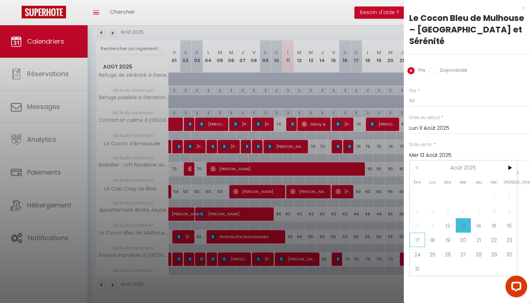
click at [421, 233] on span "17" at bounding box center [418, 240] width 16 height 14
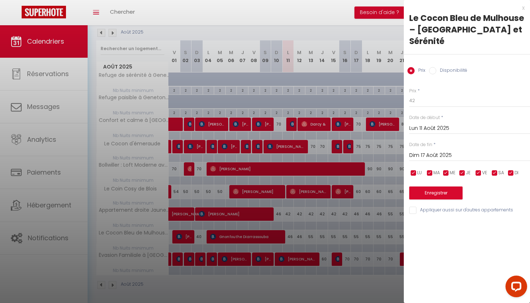
click at [431, 186] on button "Enregistrer" at bounding box center [435, 192] width 53 height 13
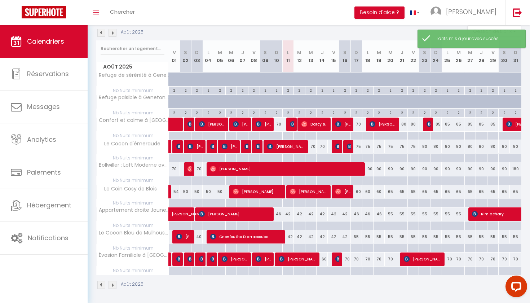
click at [357, 237] on div "55" at bounding box center [357, 236] width 12 height 13
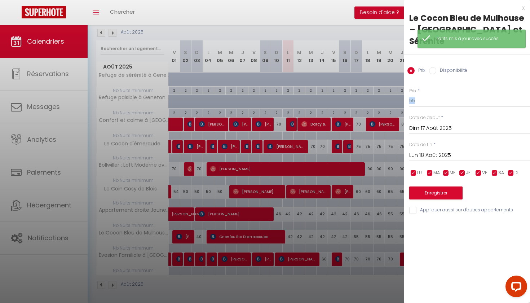
click at [450, 95] on div "Prix * 55 Statut * Disponible Indisponible Date de début * [DATE] < [DATE] > Di…" at bounding box center [467, 147] width 126 height 136
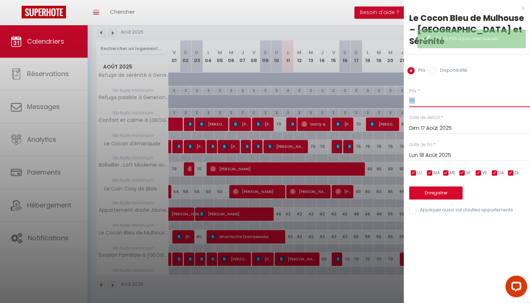
click at [450, 95] on input "55" at bounding box center [469, 100] width 121 height 13
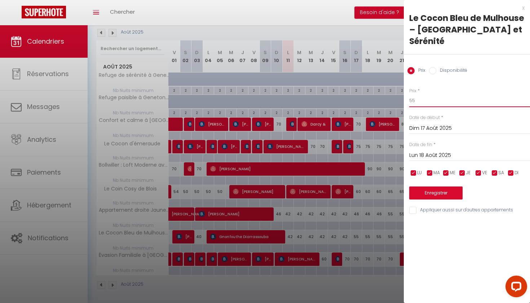
click at [437, 94] on input "55" at bounding box center [469, 100] width 121 height 13
click at [433, 151] on input "Lun 18 Août 2025" at bounding box center [469, 155] width 121 height 9
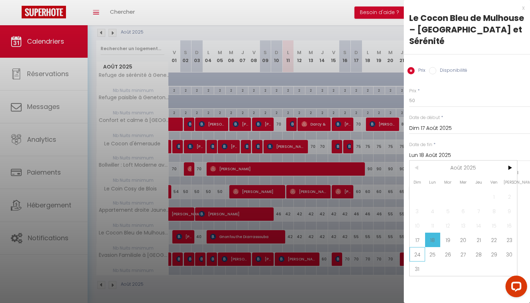
click at [417, 247] on span "24" at bounding box center [418, 254] width 16 height 14
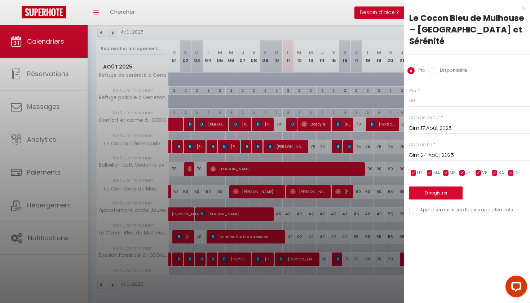
click at [430, 177] on div "Enregistrer" at bounding box center [469, 188] width 121 height 22
click at [430, 186] on button "Enregistrer" at bounding box center [435, 192] width 53 height 13
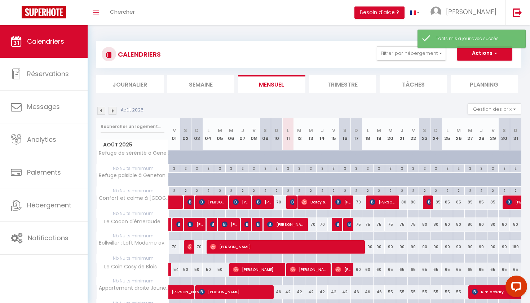
scroll to position [0, 0]
click at [392, 48] on button "Filtrer par hébergement" at bounding box center [411, 53] width 69 height 14
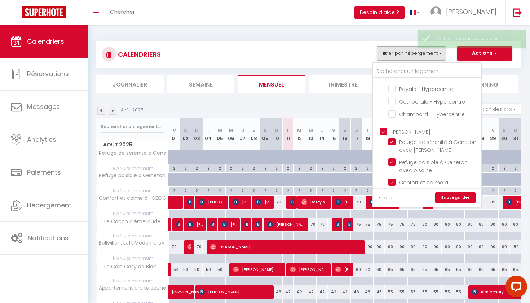
click at [387, 132] on input "[PERSON_NAME]" at bounding box center [434, 131] width 108 height 7
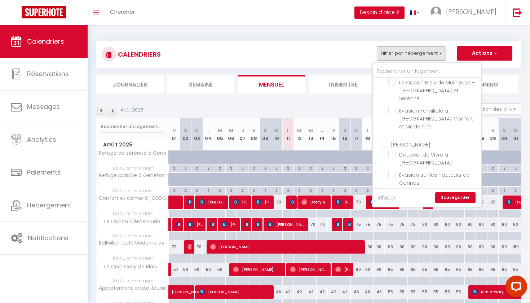
scroll to position [271, 0]
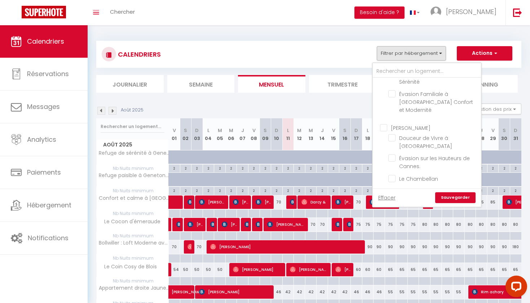
click at [387, 120] on ul "[PERSON_NAME] de Vivre à [GEOGRAPHIC_DATA] Évasion sur les Hauteurs de Cannes. …" at bounding box center [427, 154] width 108 height 69
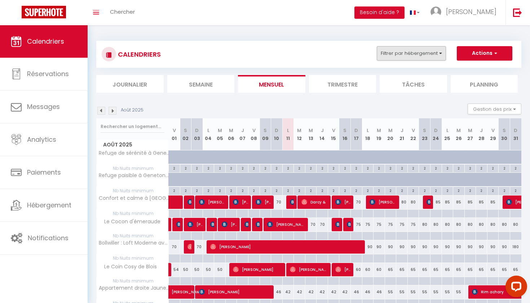
click at [414, 60] on button "Filtrer par hébergement" at bounding box center [411, 53] width 69 height 14
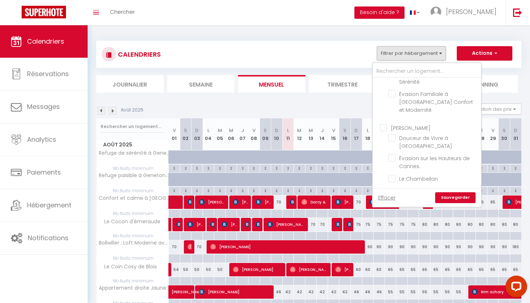
click at [386, 123] on input "[PERSON_NAME]" at bounding box center [434, 126] width 108 height 7
click at [452, 198] on link "Sauvegarder" at bounding box center [455, 197] width 40 height 11
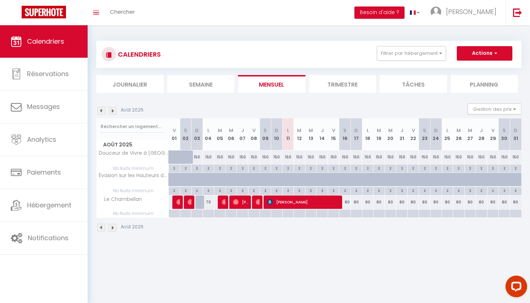
click at [286, 157] on div "150" at bounding box center [288, 156] width 12 height 13
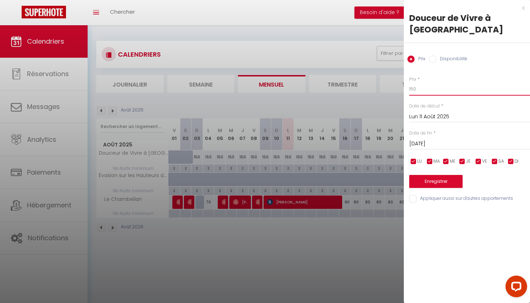
click at [423, 85] on input "150" at bounding box center [469, 89] width 121 height 13
click at [416, 145] on input "[DATE]" at bounding box center [469, 143] width 121 height 9
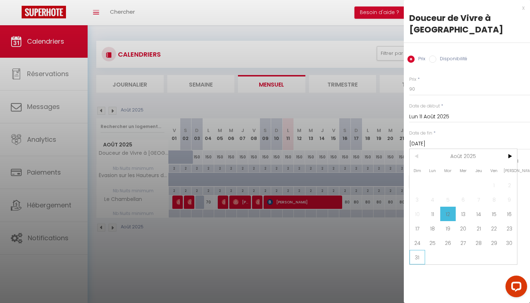
click at [424, 255] on span "31" at bounding box center [418, 257] width 16 height 14
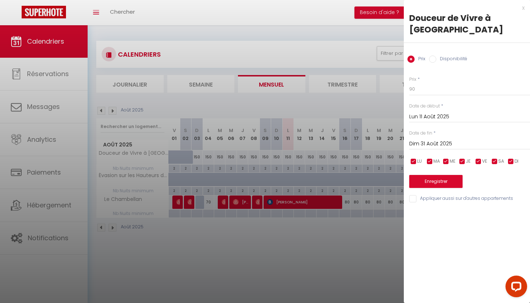
click at [438, 180] on button "Enregistrer" at bounding box center [435, 181] width 53 height 13
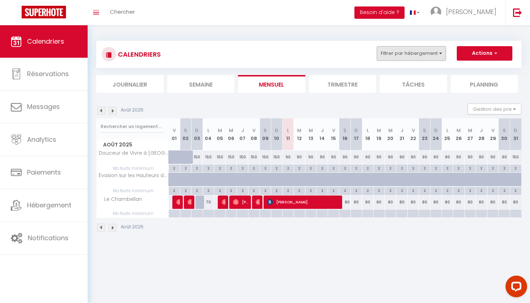
click at [425, 54] on button "Filtrer par hébergement" at bounding box center [411, 53] width 69 height 14
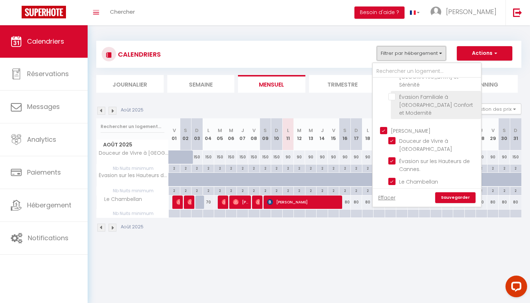
scroll to position [284, 0]
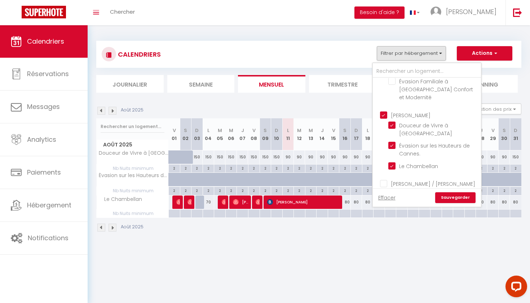
click at [384, 111] on input "[PERSON_NAME]" at bounding box center [434, 114] width 108 height 7
click at [384, 180] on input "[PERSON_NAME] / [PERSON_NAME]" at bounding box center [434, 183] width 108 height 7
click at [461, 198] on link "Sauvegarder" at bounding box center [455, 197] width 40 height 11
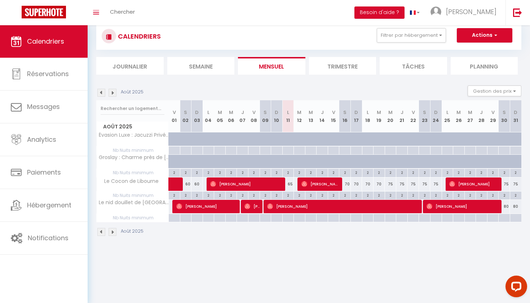
scroll to position [19, 0]
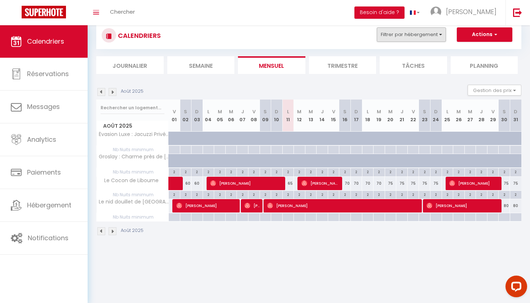
click at [422, 37] on button "Filtrer par hébergement" at bounding box center [411, 34] width 69 height 14
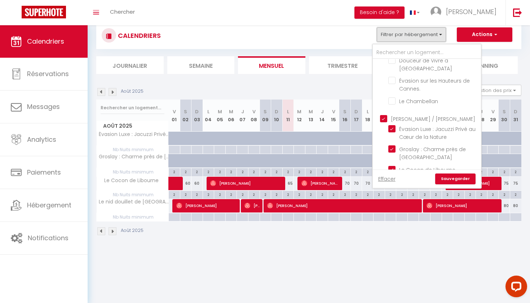
scroll to position [331, 0]
click at [383, 114] on input "[PERSON_NAME] / [PERSON_NAME]" at bounding box center [434, 117] width 108 height 7
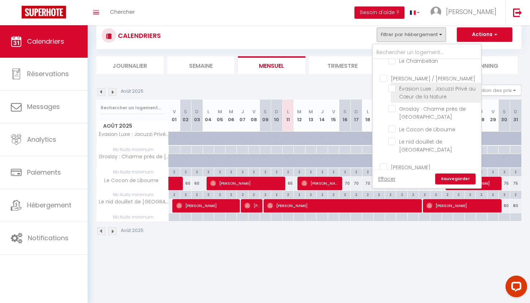
scroll to position [381, 0]
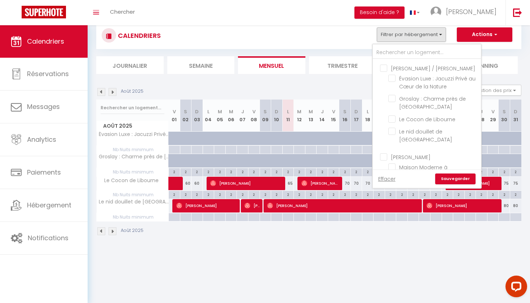
click at [385, 153] on input "[PERSON_NAME]" at bounding box center [434, 156] width 108 height 7
click at [456, 181] on link "Sauvegarder" at bounding box center [455, 179] width 40 height 11
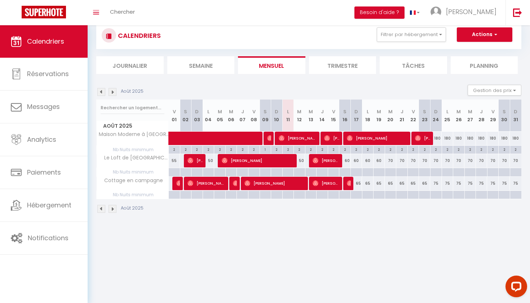
click at [438, 137] on div "180" at bounding box center [436, 138] width 12 height 13
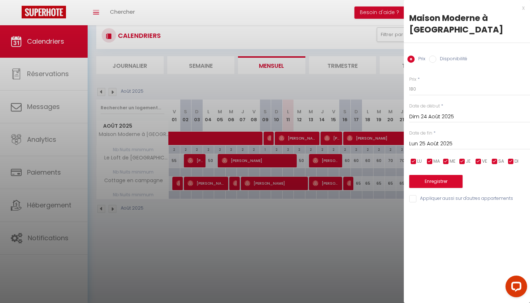
click at [458, 82] on div "Prix * 180" at bounding box center [469, 86] width 121 height 20
click at [457, 82] on div "Prix * 180" at bounding box center [469, 86] width 121 height 20
click at [449, 87] on input "180" at bounding box center [469, 89] width 121 height 13
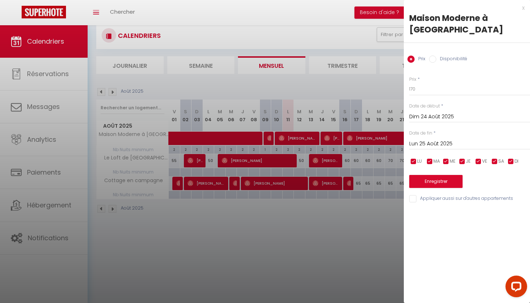
click at [450, 142] on input "Lun 25 Août 2025" at bounding box center [469, 143] width 121 height 9
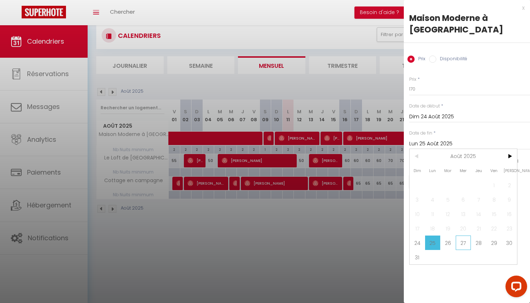
click at [465, 245] on span "27" at bounding box center [464, 243] width 16 height 14
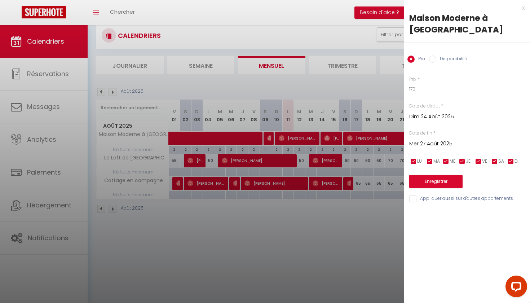
click at [449, 175] on button "Enregistrer" at bounding box center [435, 181] width 53 height 13
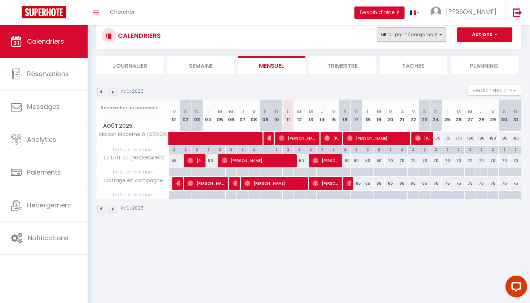
click at [422, 34] on button "Filtrer par hébergement" at bounding box center [411, 34] width 69 height 14
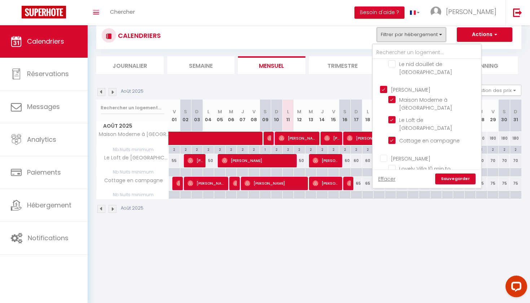
scroll to position [415, 0]
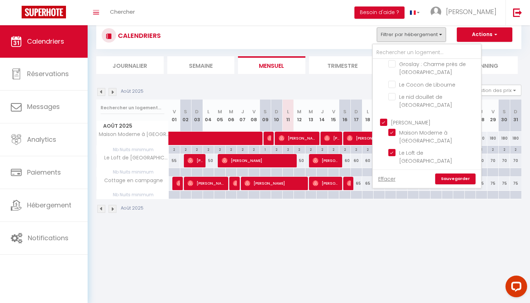
click at [386, 118] on input "[PERSON_NAME]" at bounding box center [434, 121] width 108 height 7
click at [383, 183] on ul "[PERSON_NAME] Lovely Villa 10 min to [GEOGRAPHIC_DATA] Joyau de Pantin" at bounding box center [427, 207] width 108 height 48
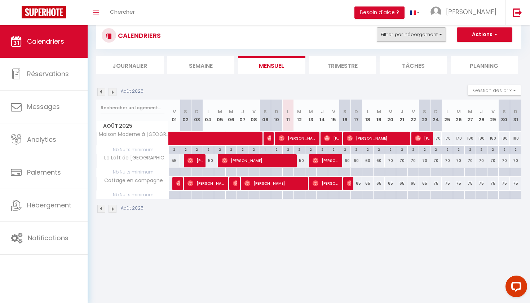
click at [405, 33] on button "Filtrer par hébergement" at bounding box center [411, 34] width 69 height 14
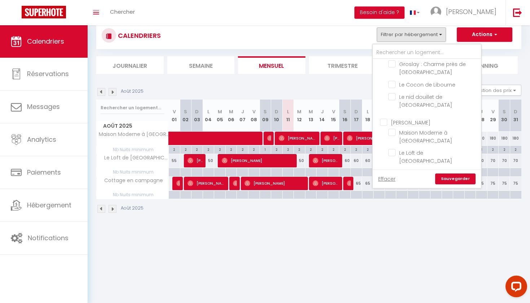
click at [386, 187] on input "[PERSON_NAME]" at bounding box center [434, 190] width 108 height 7
click at [445, 176] on link "Sauvegarder" at bounding box center [455, 179] width 40 height 11
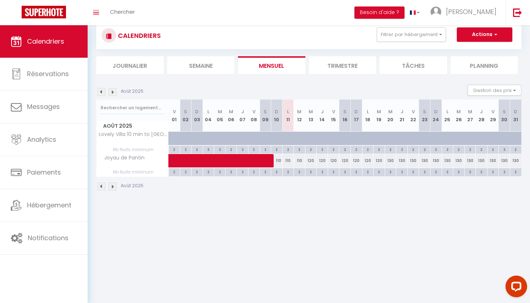
click at [288, 164] on span at bounding box center [250, 161] width 149 height 14
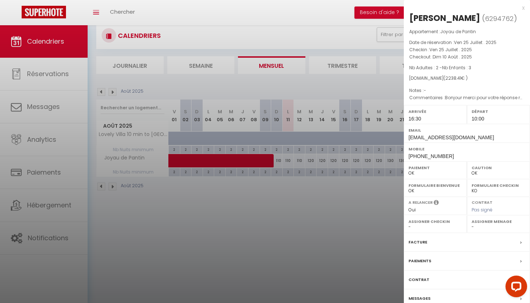
click at [288, 164] on div at bounding box center [265, 151] width 530 height 303
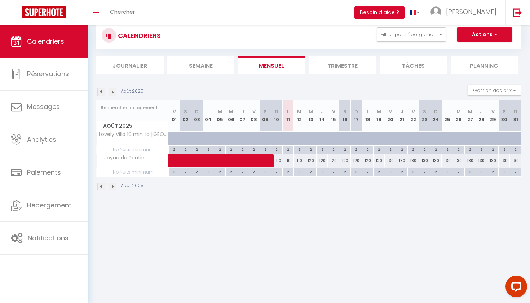
click at [298, 163] on span at bounding box center [250, 161] width 149 height 14
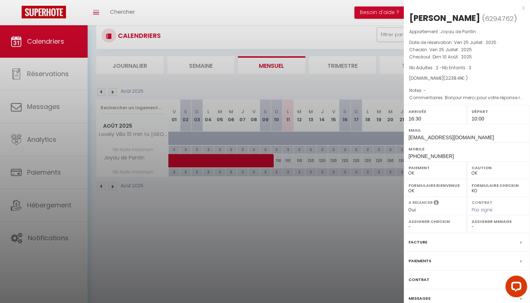
click at [298, 163] on div at bounding box center [265, 151] width 530 height 303
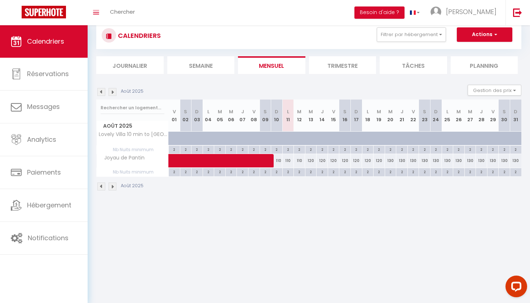
click at [310, 159] on span at bounding box center [250, 161] width 149 height 14
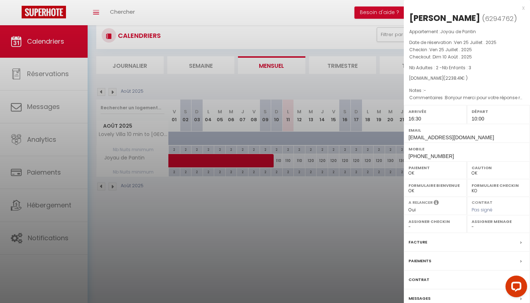
click at [310, 159] on div at bounding box center [265, 151] width 530 height 303
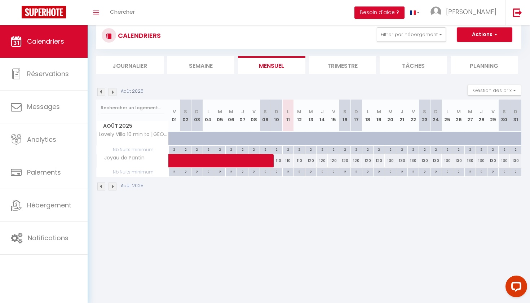
click at [334, 161] on div "120" at bounding box center [334, 160] width 12 height 13
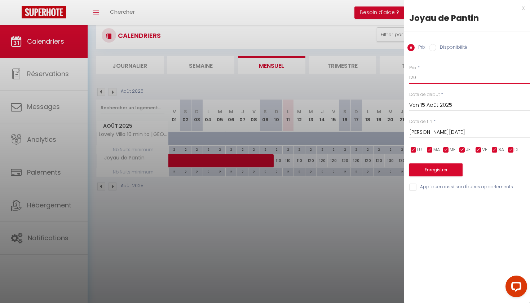
click at [422, 82] on input "120" at bounding box center [469, 77] width 121 height 13
click at [421, 109] on input "Ven 15 Août 2025" at bounding box center [469, 105] width 121 height 9
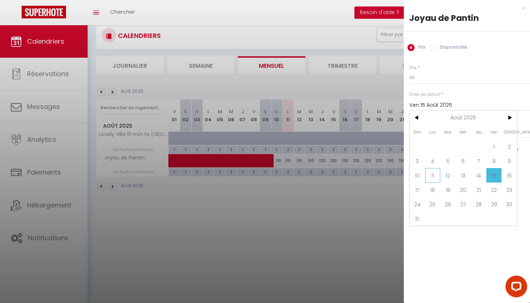
click at [437, 179] on span "11" at bounding box center [433, 175] width 16 height 14
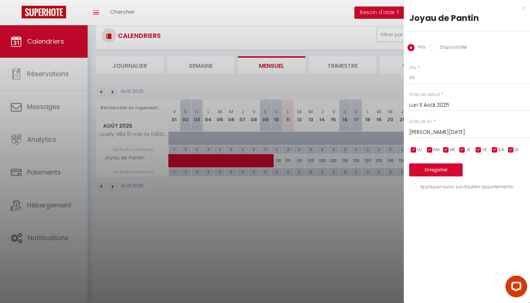
click at [433, 133] on input "[PERSON_NAME][DATE]" at bounding box center [469, 132] width 121 height 9
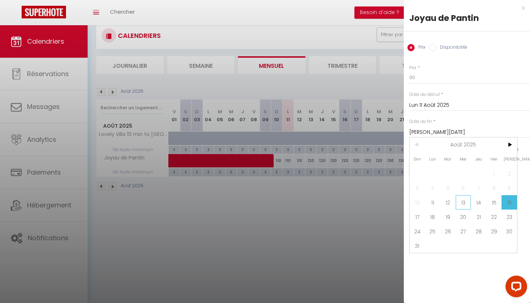
click at [469, 206] on span "13" at bounding box center [464, 202] width 16 height 14
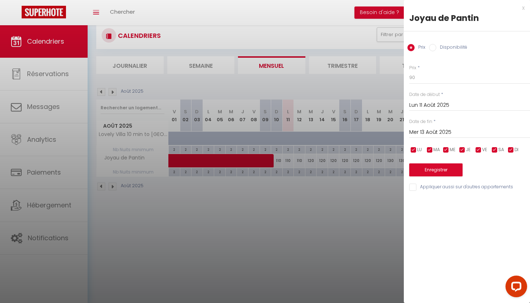
click at [432, 170] on button "Enregistrer" at bounding box center [435, 169] width 53 height 13
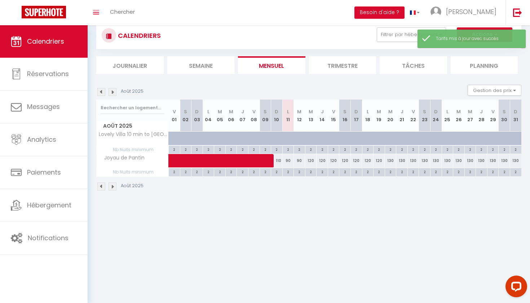
click at [331, 161] on div "120" at bounding box center [334, 160] width 12 height 13
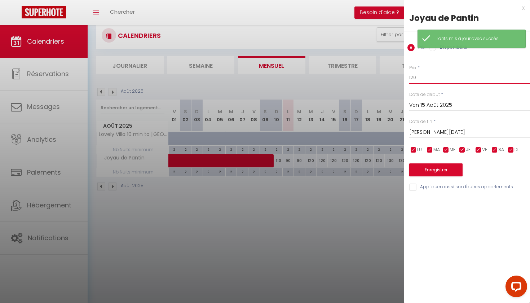
click at [420, 78] on input "120" at bounding box center [469, 77] width 121 height 13
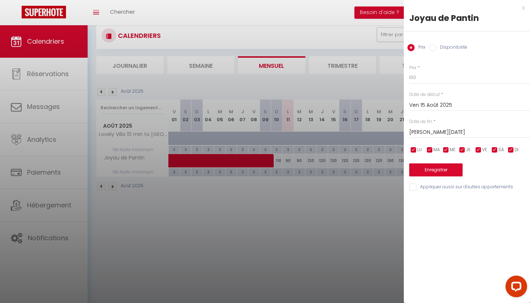
click at [416, 133] on input "[PERSON_NAME][DATE]" at bounding box center [469, 132] width 121 height 9
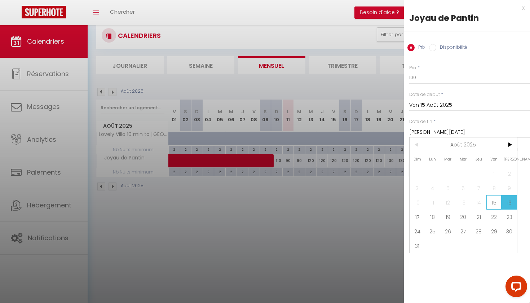
click at [492, 205] on span "15" at bounding box center [495, 202] width 16 height 14
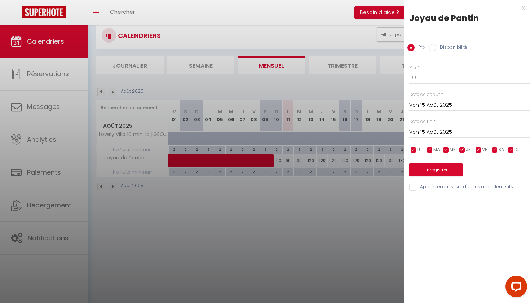
click at [461, 172] on button "Enregistrer" at bounding box center [435, 169] width 53 height 13
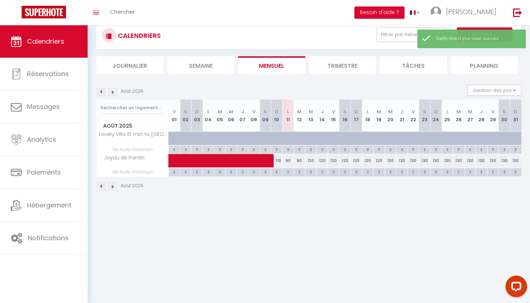
click at [333, 164] on div "120" at bounding box center [334, 160] width 12 height 13
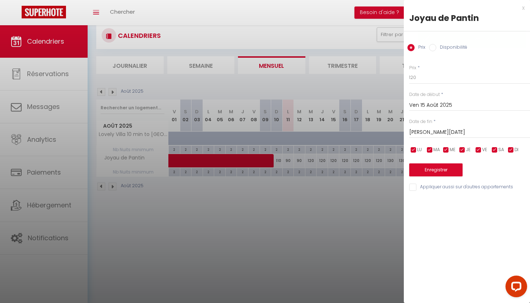
click at [426, 107] on input "Ven 15 Août 2025" at bounding box center [469, 105] width 121 height 9
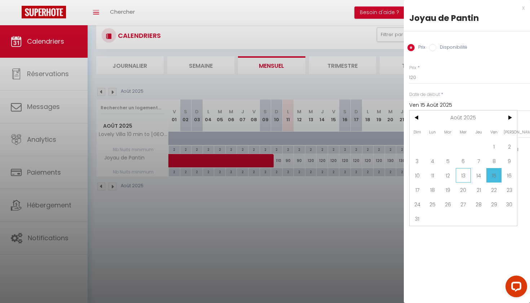
click at [462, 176] on span "13" at bounding box center [464, 175] width 16 height 14
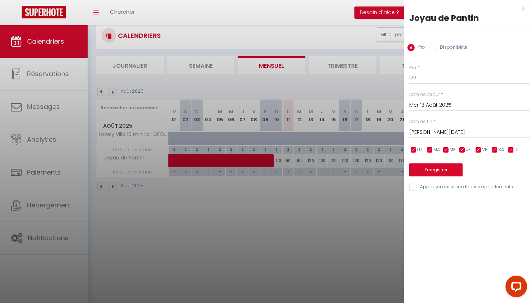
click at [443, 132] on input "[PERSON_NAME][DATE]" at bounding box center [469, 132] width 121 height 9
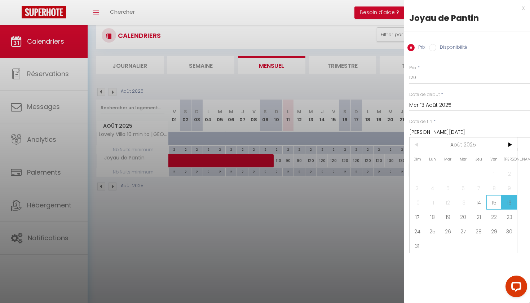
click at [489, 208] on span "15" at bounding box center [495, 202] width 16 height 14
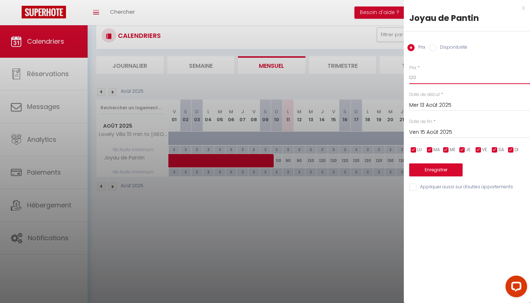
click at [435, 80] on input "120" at bounding box center [469, 77] width 121 height 13
click at [429, 173] on button "Enregistrer" at bounding box center [435, 169] width 53 height 13
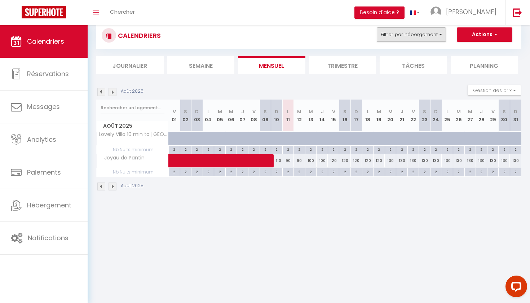
click at [400, 37] on button "Filtrer par hébergement" at bounding box center [411, 34] width 69 height 14
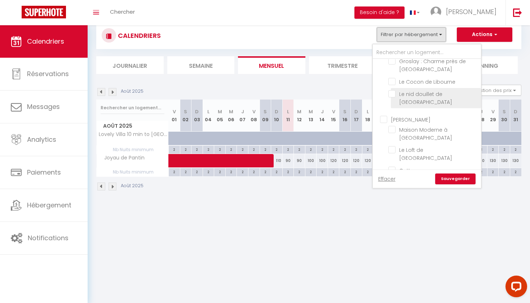
scroll to position [423, 0]
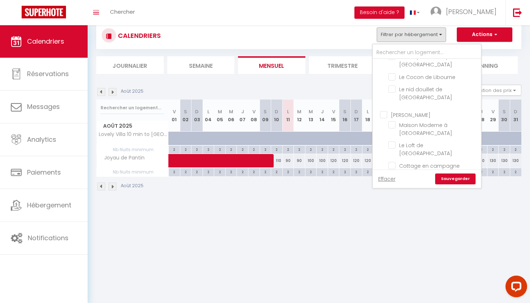
click at [387, 180] on label "[PERSON_NAME]" at bounding box center [408, 184] width 43 height 8
click at [384, 179] on input "[PERSON_NAME]" at bounding box center [434, 182] width 108 height 7
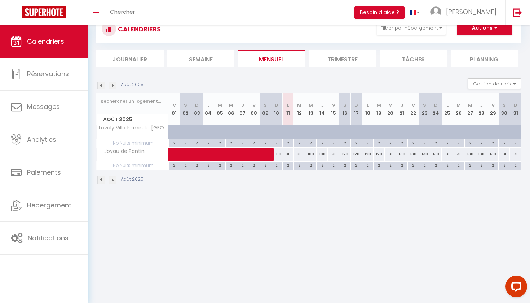
scroll to position [25, 0]
click at [407, 32] on button "Filtrer par hébergement" at bounding box center [411, 28] width 69 height 14
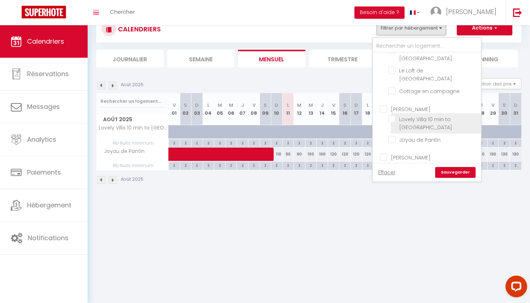
scroll to position [495, 0]
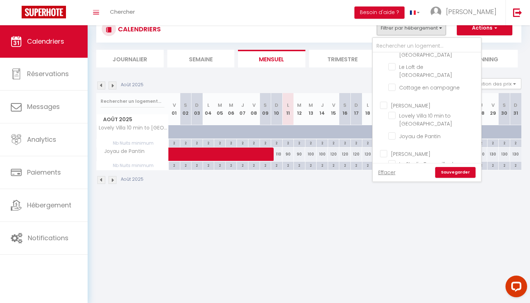
click at [386, 185] on input "DAVANCORP FRANCE" at bounding box center [434, 188] width 108 height 7
click at [467, 175] on link "Sauvegarder" at bounding box center [455, 172] width 40 height 11
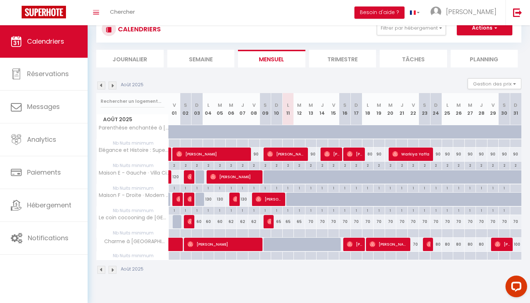
click at [298, 226] on div "65" at bounding box center [300, 221] width 12 height 13
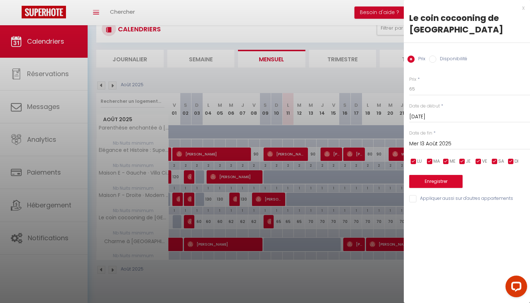
click at [412, 146] on input "Mer 13 Août 2025" at bounding box center [469, 143] width 121 height 9
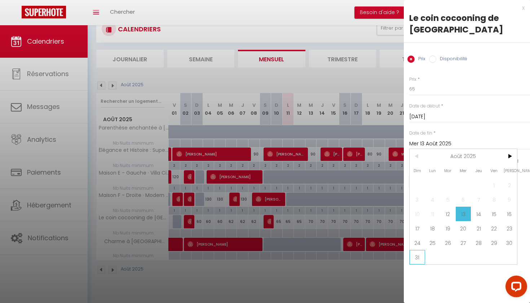
click at [423, 256] on span "31" at bounding box center [418, 257] width 16 height 14
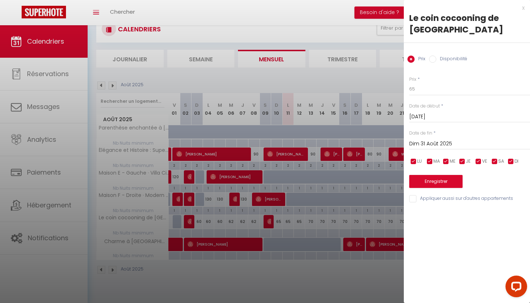
click at [436, 183] on button "Enregistrer" at bounding box center [435, 181] width 53 height 13
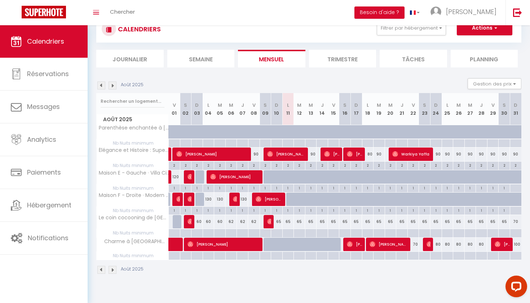
click at [405, 25] on li "Besoin d'aide ?" at bounding box center [380, 12] width 50 height 25
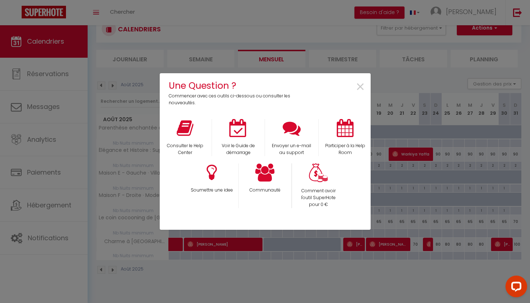
click at [413, 42] on div "Une Question ? Commencer avec ces outils ci-dessous ou consulter les nouveautés…" at bounding box center [265, 151] width 530 height 303
click at [362, 85] on span "×" at bounding box center [361, 87] width 10 height 23
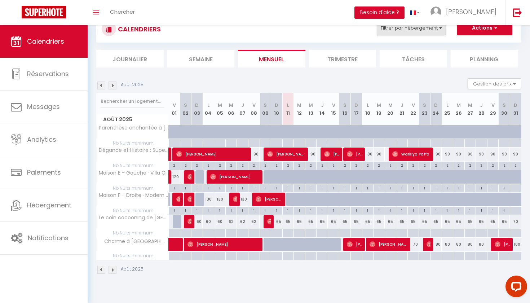
click at [405, 26] on button "Filtrer par hébergement" at bounding box center [411, 28] width 69 height 14
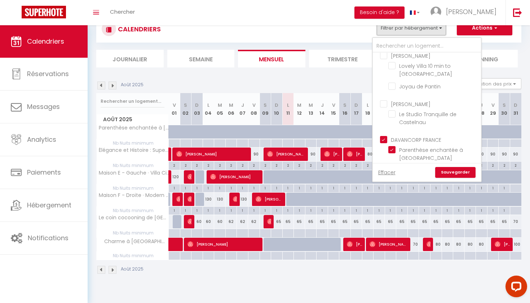
scroll to position [553, 0]
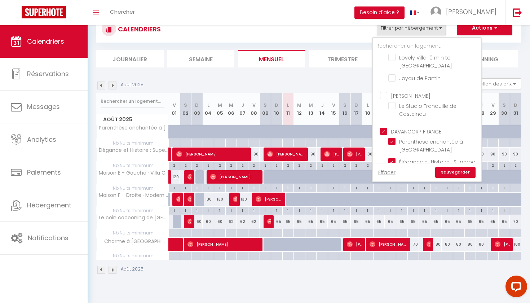
click at [385, 127] on input "DAVANCORP FRANCE" at bounding box center [434, 130] width 108 height 7
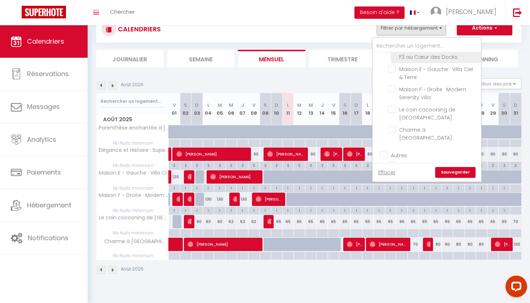
scroll to position [666, 0]
click at [386, 151] on input "Autres" at bounding box center [434, 154] width 108 height 7
click at [448, 175] on link "Sauvegarder" at bounding box center [455, 172] width 40 height 11
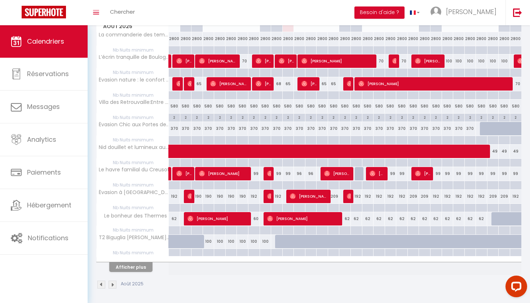
scroll to position [118, 0]
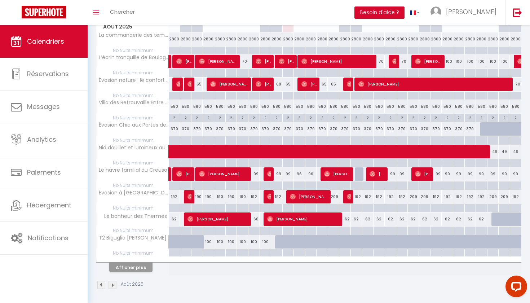
click at [142, 268] on button "Afficher plus" at bounding box center [130, 268] width 43 height 10
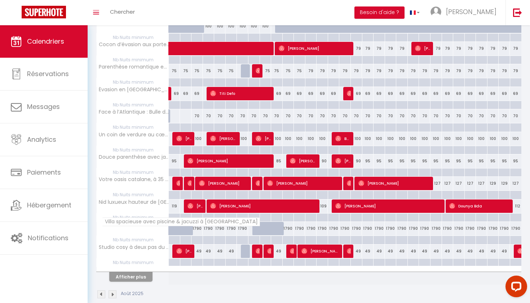
scroll to position [336, 0]
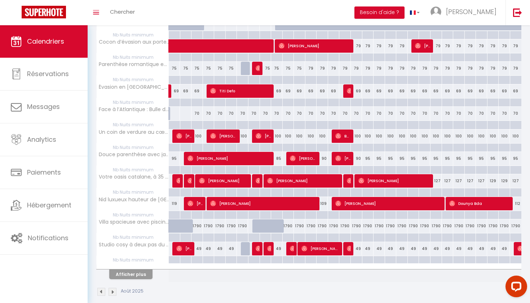
click at [135, 271] on button "Afficher plus" at bounding box center [130, 274] width 43 height 10
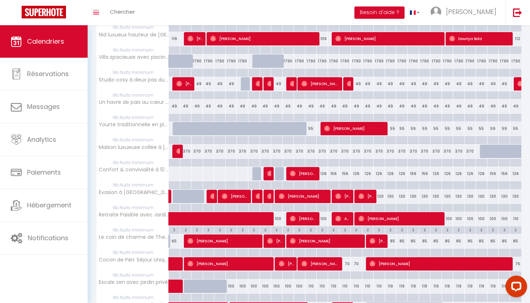
scroll to position [502, 0]
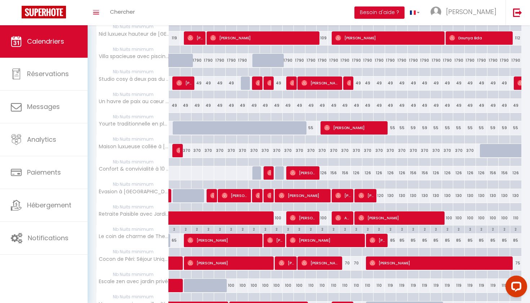
click at [380, 192] on div "120" at bounding box center [380, 195] width 12 height 13
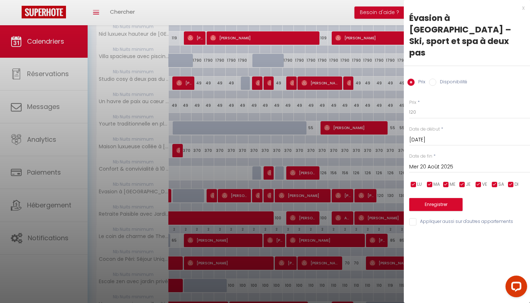
click at [444, 162] on input "Mer 20 Août 2025" at bounding box center [469, 166] width 121 height 9
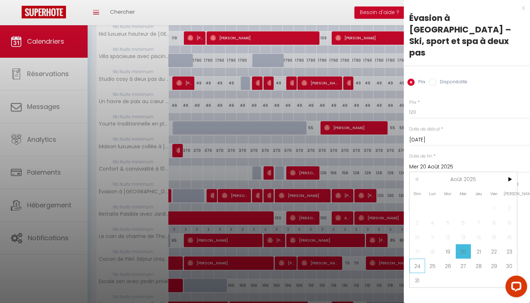
click at [421, 259] on span "24" at bounding box center [418, 266] width 16 height 14
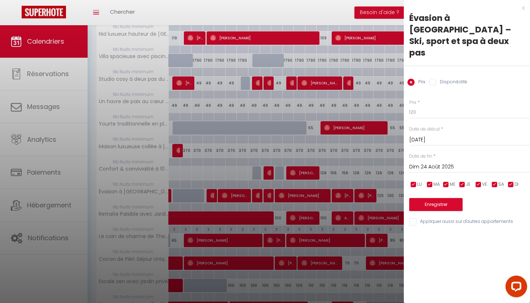
click at [434, 198] on button "Enregistrer" at bounding box center [435, 204] width 53 height 13
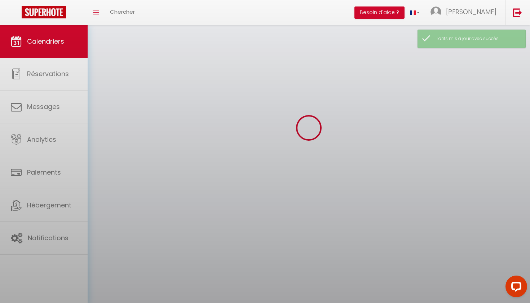
scroll to position [25, 0]
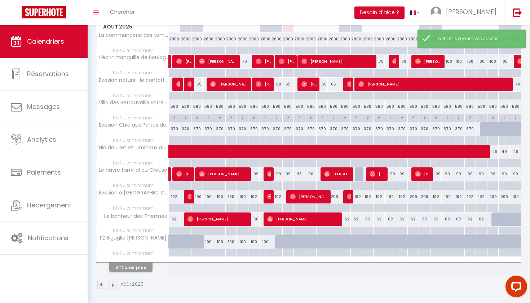
click at [129, 265] on button "Afficher plus" at bounding box center [130, 268] width 43 height 10
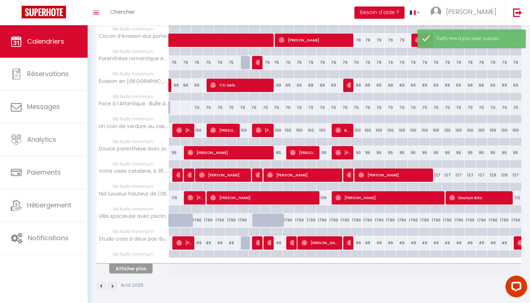
click at [136, 264] on button "Afficher plus" at bounding box center [130, 269] width 43 height 10
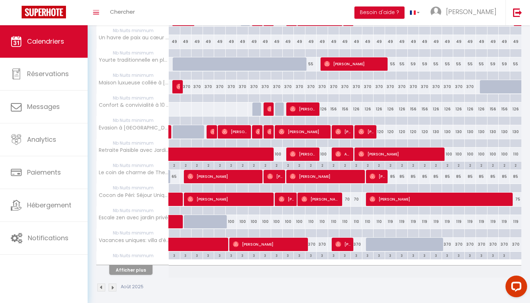
scroll to position [565, 0]
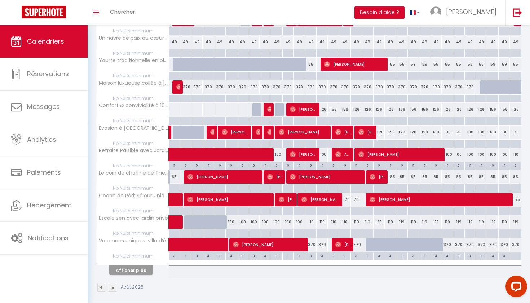
click at [134, 267] on button "Afficher plus" at bounding box center [130, 270] width 43 height 10
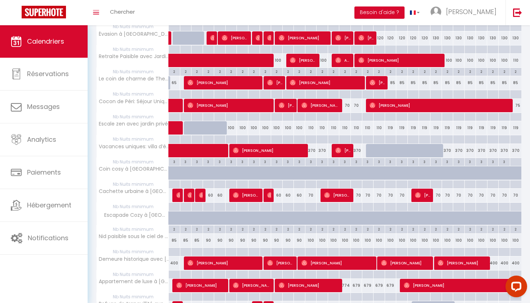
scroll to position [664, 0]
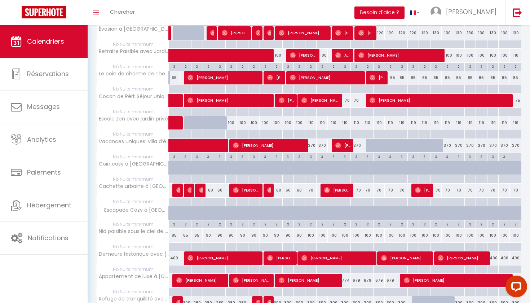
click at [302, 187] on div "60" at bounding box center [300, 190] width 12 height 13
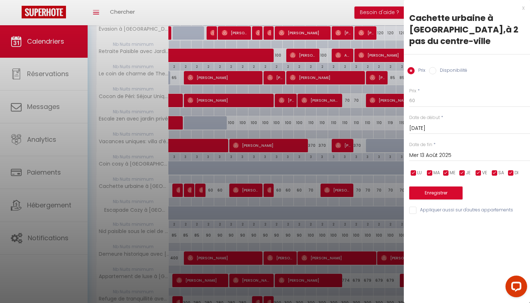
click at [428, 154] on input "Mer 13 Août 2025" at bounding box center [469, 155] width 121 height 9
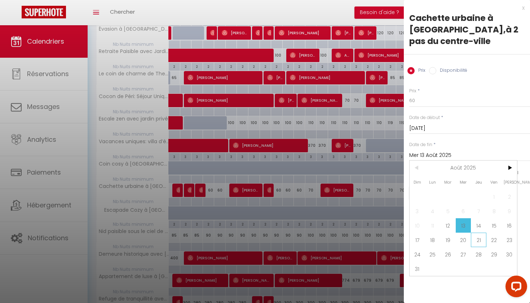
click at [484, 235] on span "21" at bounding box center [479, 240] width 16 height 14
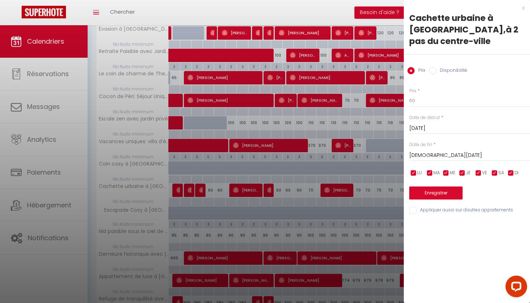
click at [433, 155] on input "[DEMOGRAPHIC_DATA][DATE]" at bounding box center [469, 155] width 121 height 9
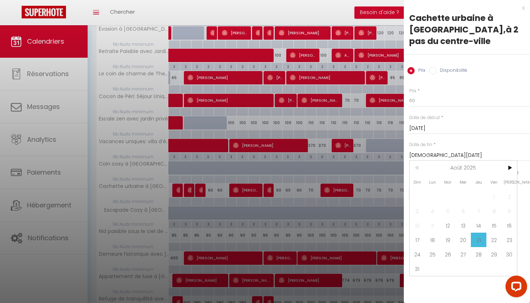
click at [474, 227] on span "14" at bounding box center [479, 225] width 16 height 14
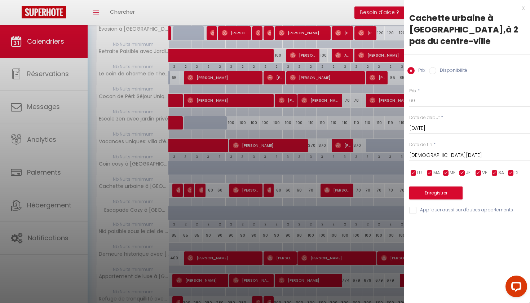
click at [443, 192] on button "Enregistrer" at bounding box center [435, 192] width 53 height 13
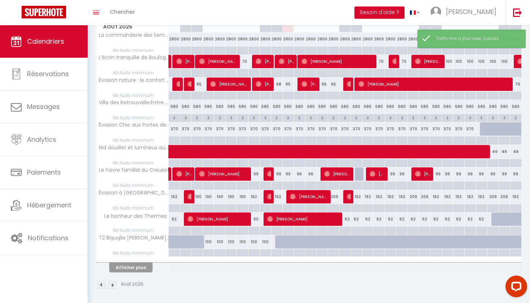
click at [139, 264] on button "Afficher plus" at bounding box center [130, 268] width 43 height 10
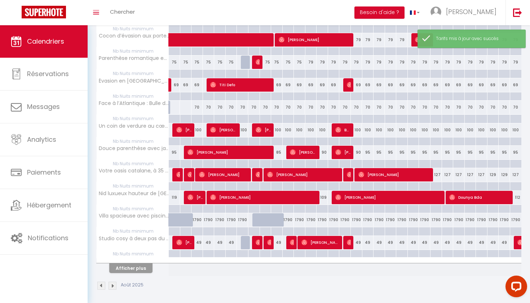
click at [137, 263] on button "Afficher plus" at bounding box center [130, 268] width 43 height 10
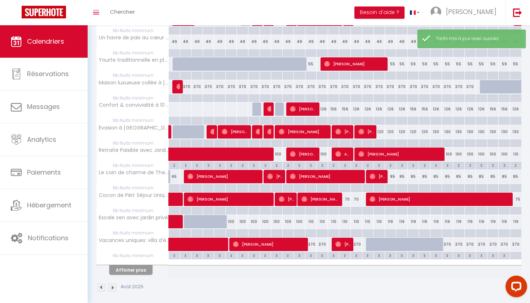
click at [135, 267] on button "Afficher plus" at bounding box center [130, 270] width 43 height 10
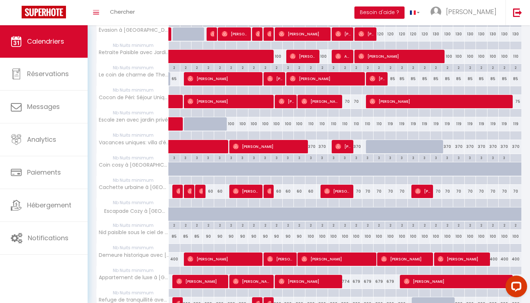
scroll to position [667, 0]
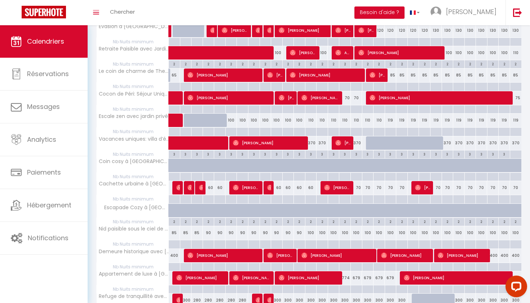
click at [300, 115] on div "100" at bounding box center [300, 120] width 12 height 13
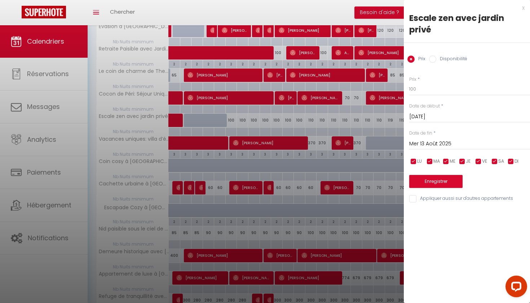
click at [300, 115] on div at bounding box center [265, 151] width 530 height 303
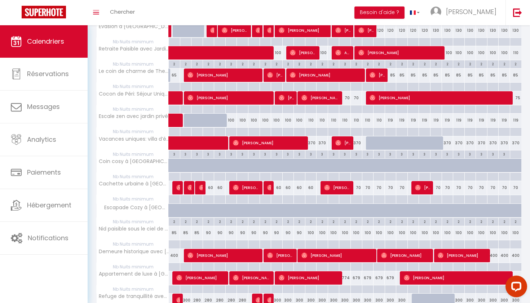
click at [286, 116] on div "100" at bounding box center [288, 120] width 12 height 13
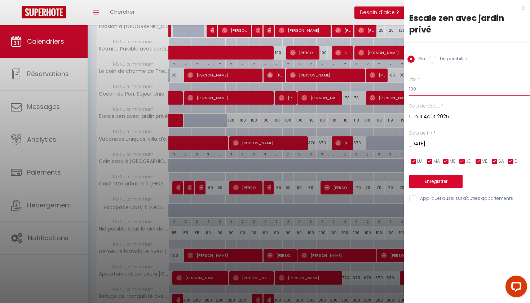
click at [438, 89] on input "100" at bounding box center [469, 89] width 121 height 13
click at [439, 140] on input "[DATE]" at bounding box center [469, 143] width 121 height 9
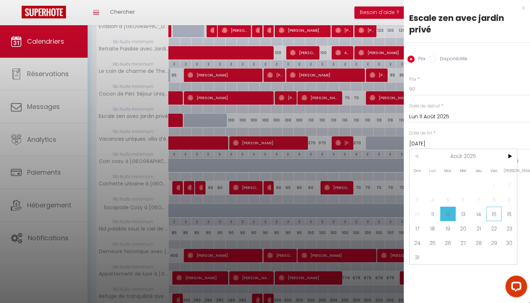
click at [495, 218] on span "15" at bounding box center [495, 214] width 16 height 14
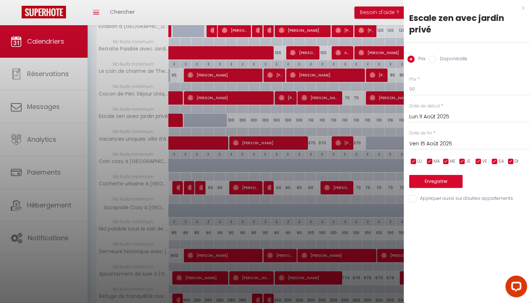
click at [456, 184] on button "Enregistrer" at bounding box center [435, 181] width 53 height 13
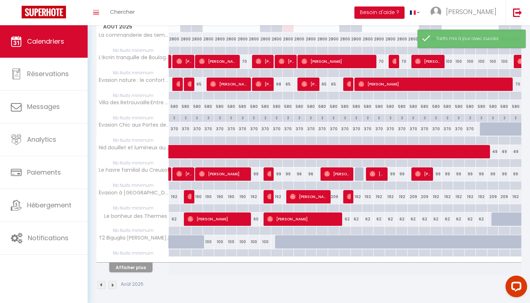
click at [137, 265] on button "Afficher plus" at bounding box center [130, 268] width 43 height 10
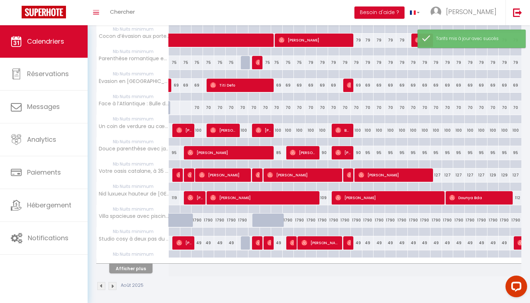
scroll to position [342, 0]
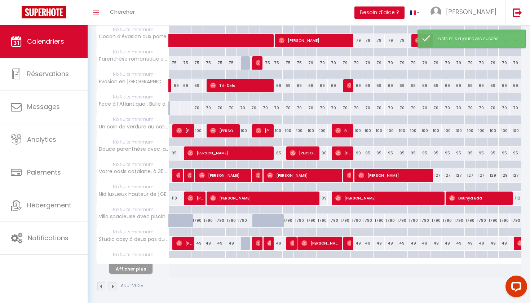
click at [135, 270] on button "Afficher plus" at bounding box center [130, 269] width 43 height 10
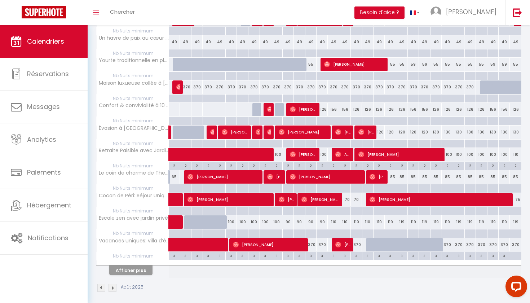
click at [128, 270] on button "Afficher plus" at bounding box center [130, 270] width 43 height 10
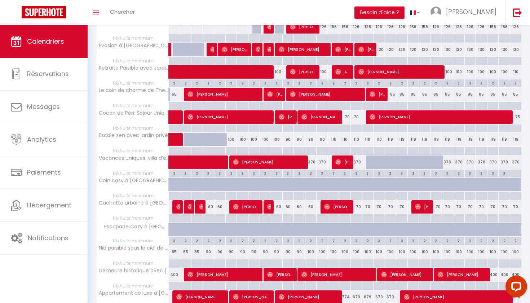
scroll to position [651, 0]
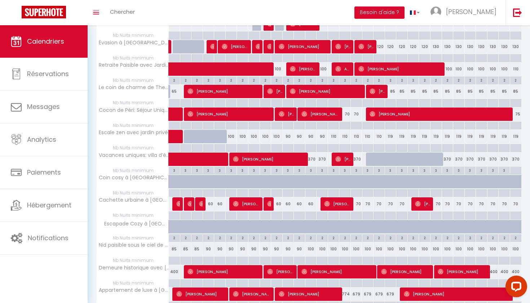
click at [360, 200] on div "70" at bounding box center [357, 203] width 12 height 13
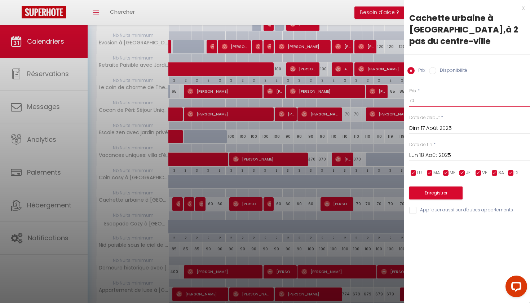
click at [461, 98] on input "70" at bounding box center [469, 100] width 121 height 13
click at [448, 156] on input "Lun 18 Août 2025" at bounding box center [469, 155] width 121 height 9
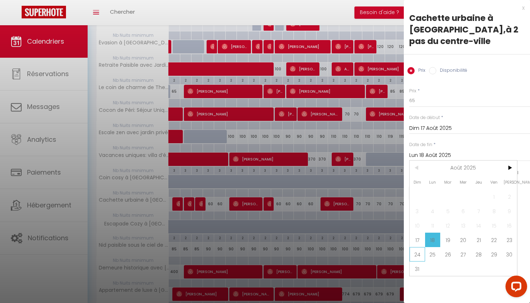
click at [416, 258] on span "24" at bounding box center [418, 254] width 16 height 14
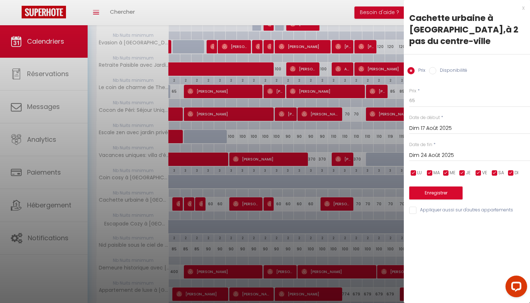
click at [435, 193] on button "Enregistrer" at bounding box center [435, 192] width 53 height 13
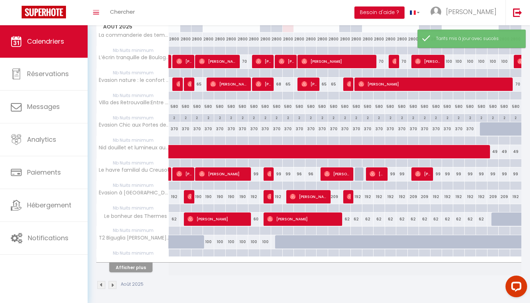
click at [132, 270] on button "Afficher plus" at bounding box center [130, 268] width 43 height 10
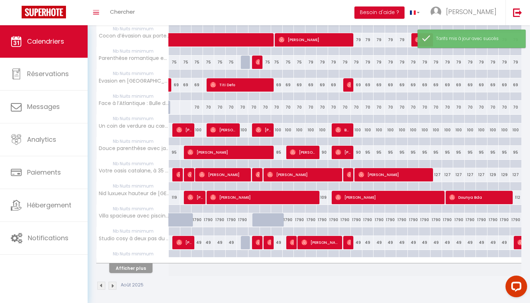
click at [137, 264] on button "Afficher plus" at bounding box center [130, 268] width 43 height 10
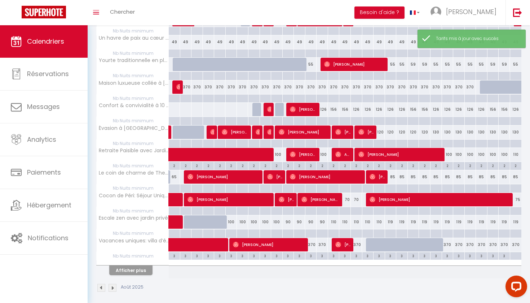
click at [132, 267] on button "Afficher plus" at bounding box center [130, 270] width 43 height 10
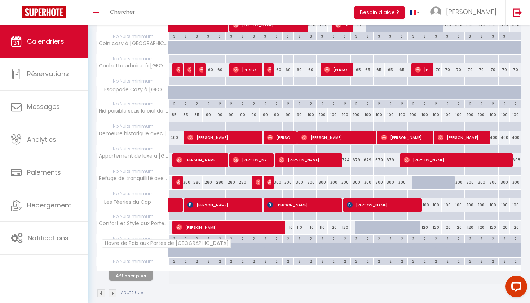
scroll to position [785, 0]
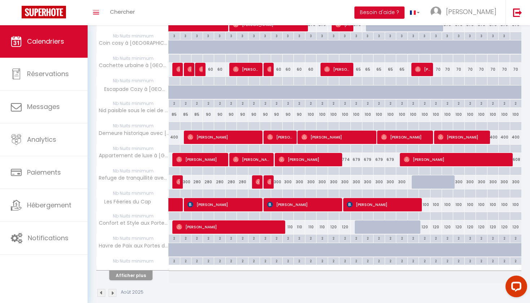
click at [135, 273] on button "Afficher plus" at bounding box center [130, 276] width 43 height 10
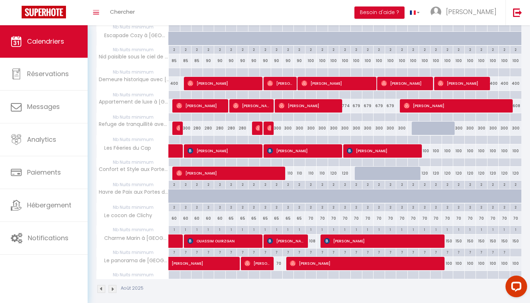
scroll to position [838, 0]
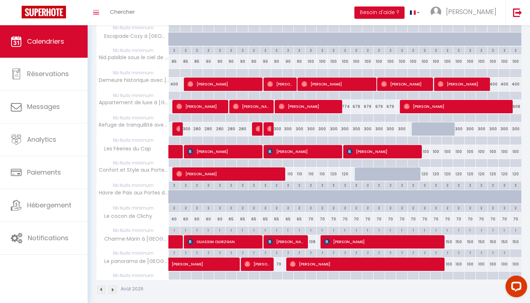
click at [255, 214] on div "65" at bounding box center [254, 218] width 12 height 13
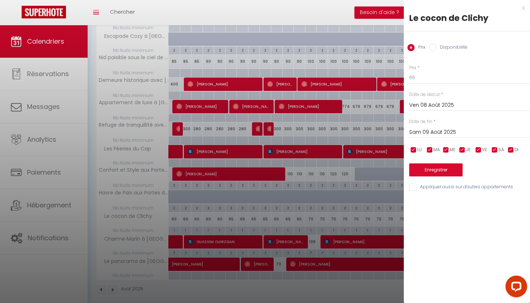
click at [255, 213] on div at bounding box center [265, 151] width 530 height 303
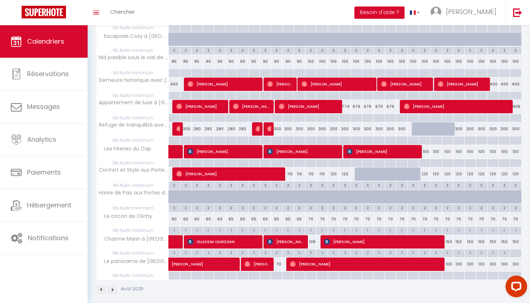
click at [278, 212] on div "65" at bounding box center [277, 218] width 12 height 13
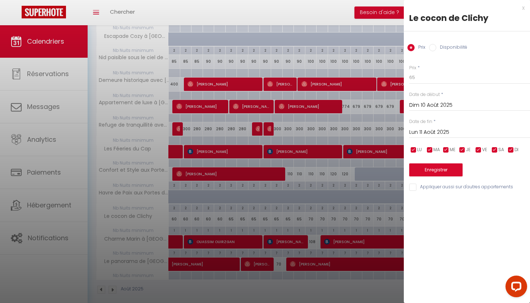
click at [277, 218] on div at bounding box center [265, 151] width 530 height 303
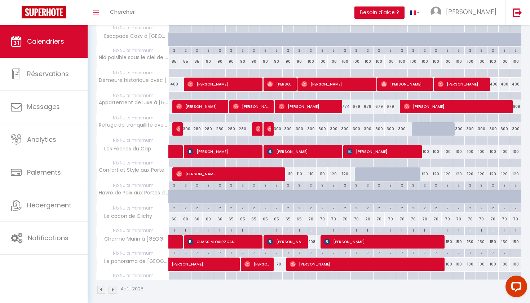
click at [286, 215] on div "65" at bounding box center [288, 218] width 12 height 13
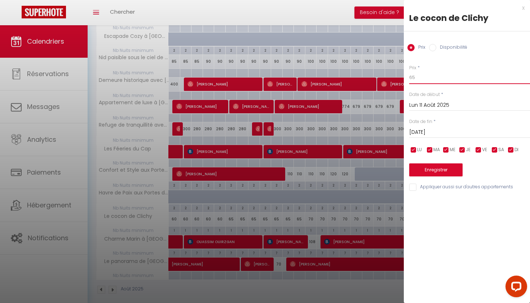
click at [423, 83] on input "65" at bounding box center [469, 77] width 121 height 13
click at [429, 134] on input "[DATE]" at bounding box center [469, 132] width 121 height 9
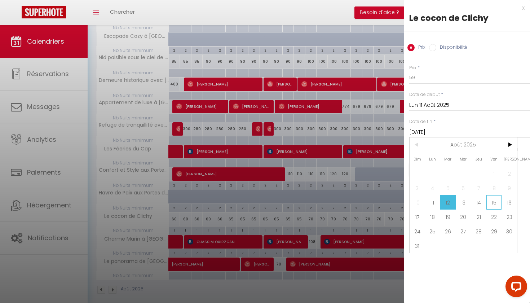
click at [496, 207] on span "15" at bounding box center [495, 202] width 16 height 14
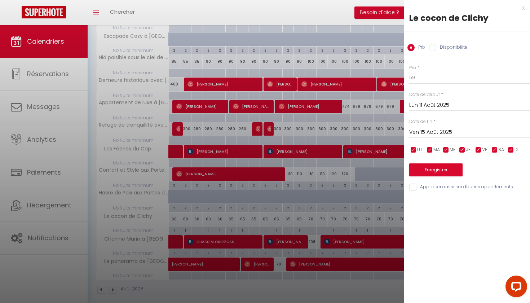
click at [446, 174] on button "Enregistrer" at bounding box center [435, 169] width 53 height 13
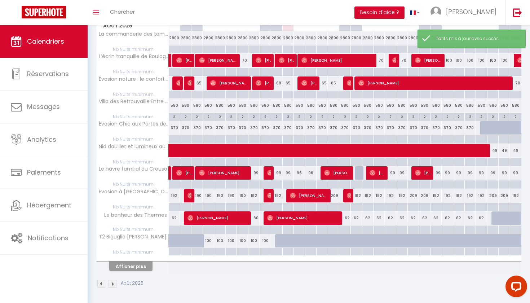
click at [136, 263] on button "Afficher plus" at bounding box center [130, 267] width 43 height 10
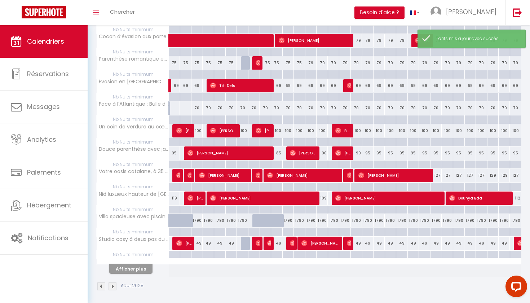
click at [131, 264] on button "Afficher plus" at bounding box center [130, 269] width 43 height 10
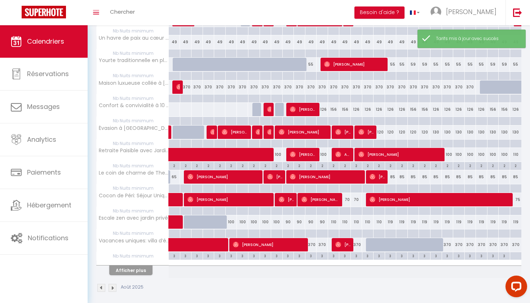
click at [130, 267] on button "Afficher plus" at bounding box center [130, 270] width 43 height 10
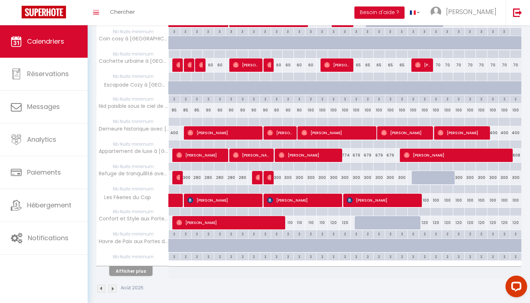
scroll to position [789, 0]
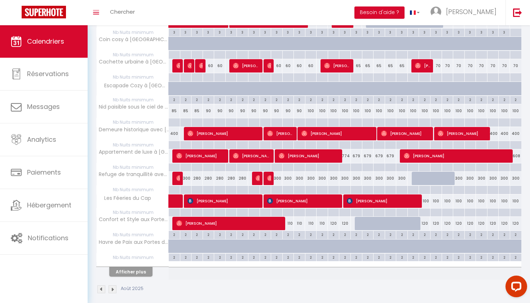
click at [122, 269] on button "Afficher plus" at bounding box center [130, 272] width 43 height 10
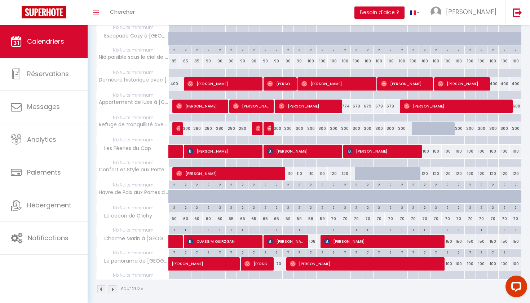
scroll to position [838, 0]
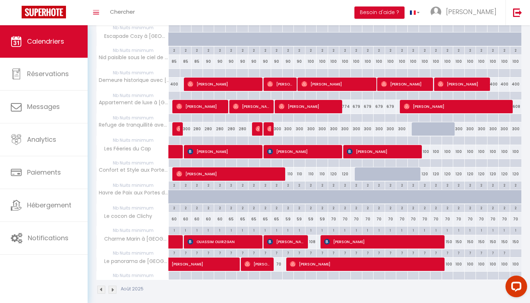
click at [333, 214] on div "70" at bounding box center [334, 218] width 12 height 13
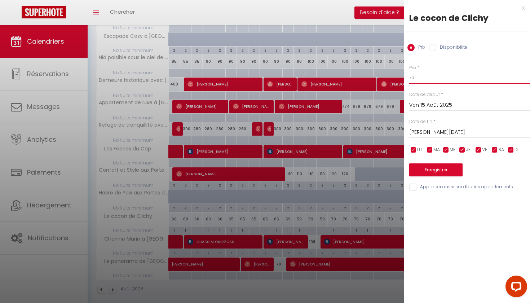
click at [431, 83] on input "70" at bounding box center [469, 77] width 121 height 13
click at [437, 131] on input "[PERSON_NAME][DATE]" at bounding box center [469, 132] width 121 height 9
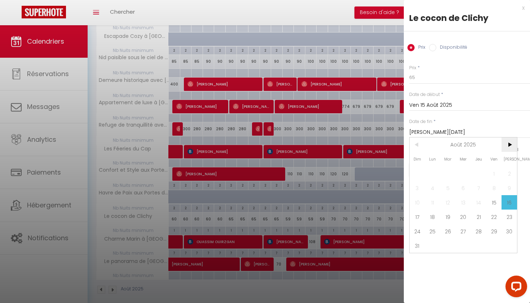
click at [513, 145] on span ">" at bounding box center [510, 144] width 16 height 14
click at [436, 174] on span "1" at bounding box center [433, 173] width 16 height 14
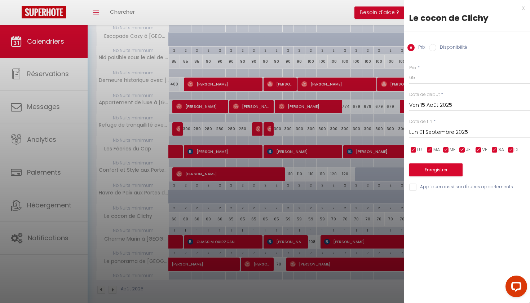
click at [435, 174] on button "Enregistrer" at bounding box center [435, 169] width 53 height 13
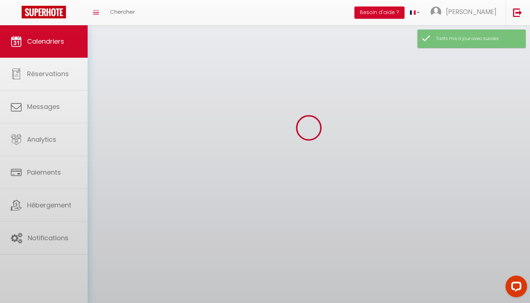
scroll to position [25, 0]
